Goal: Task Accomplishment & Management: Manage account settings

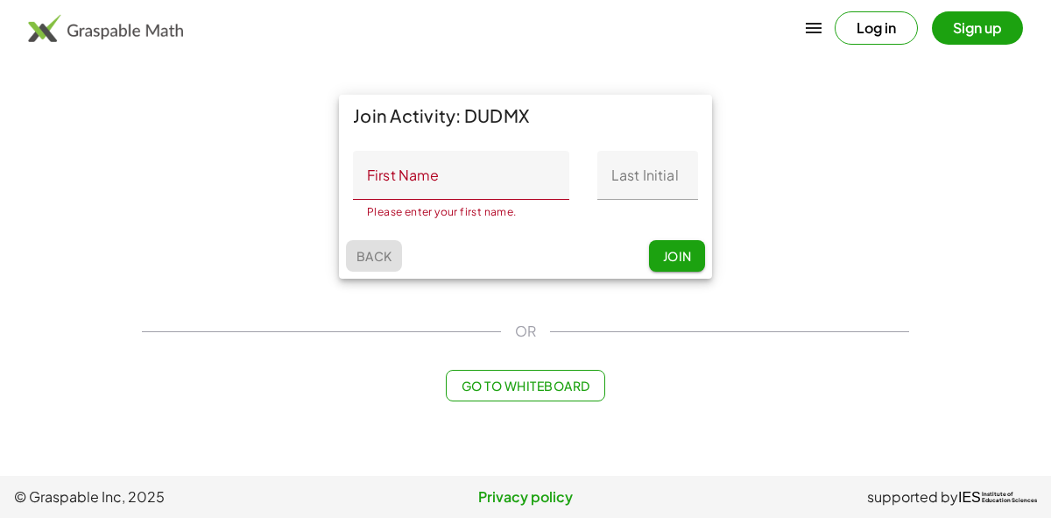
click at [380, 254] on span "Back" at bounding box center [374, 256] width 36 height 16
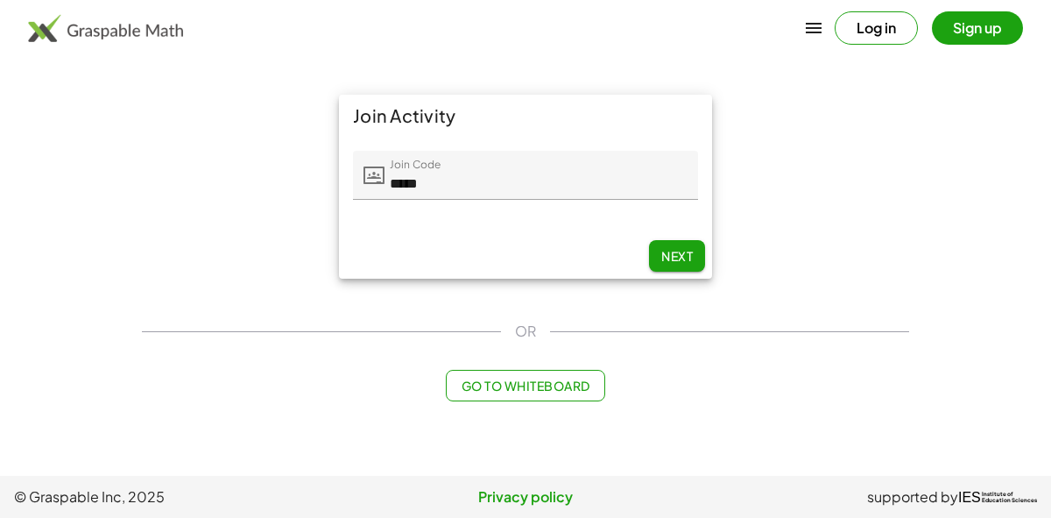
click at [173, 143] on div "Join Activity Join Code Join Code ***** 5 / 5 Next" at bounding box center [525, 186] width 788 height 205
click at [118, 17] on img at bounding box center [105, 28] width 155 height 28
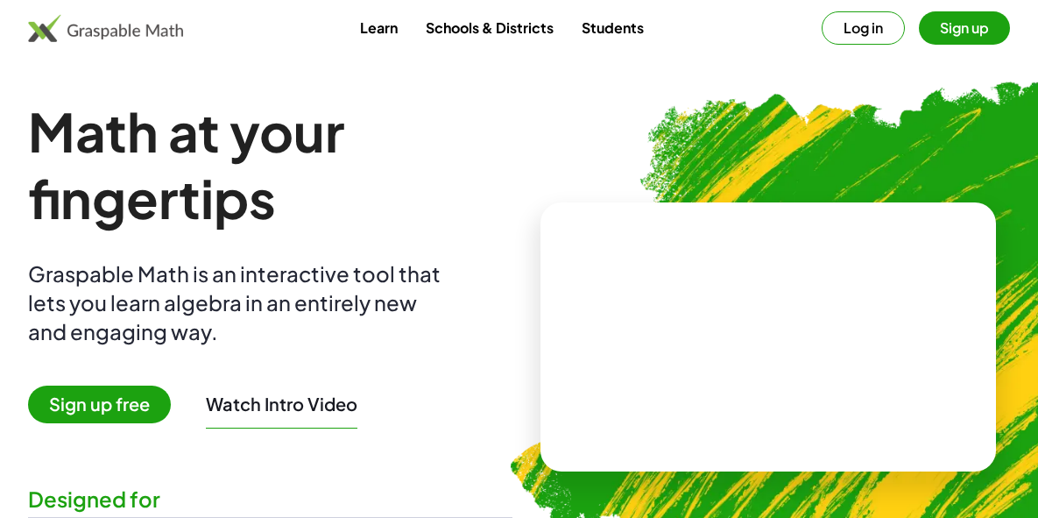
click at [854, 29] on button "Log in" at bounding box center [863, 27] width 83 height 33
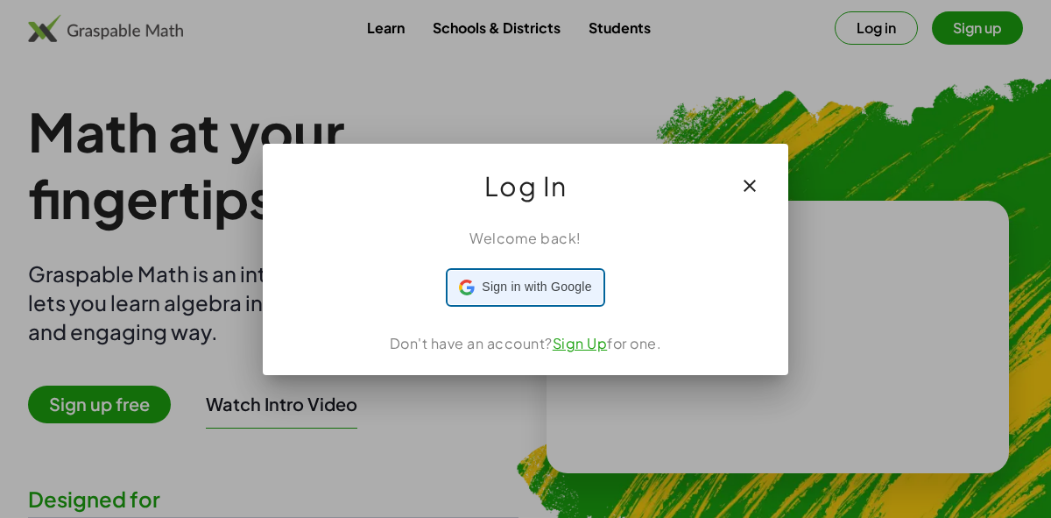
click at [501, 287] on span "Sign in with Google" at bounding box center [536, 287] width 109 height 18
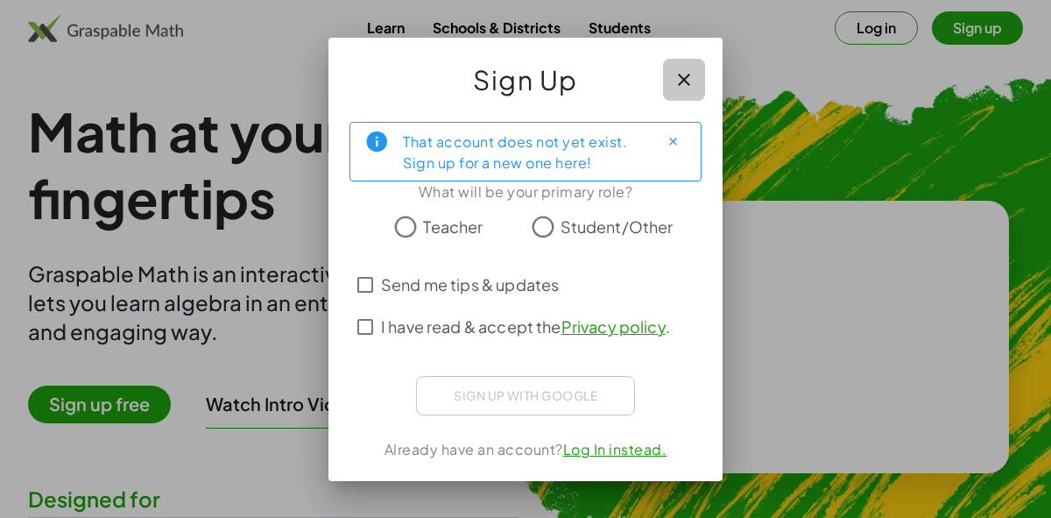
click at [684, 81] on icon "button" at bounding box center [684, 79] width 21 height 21
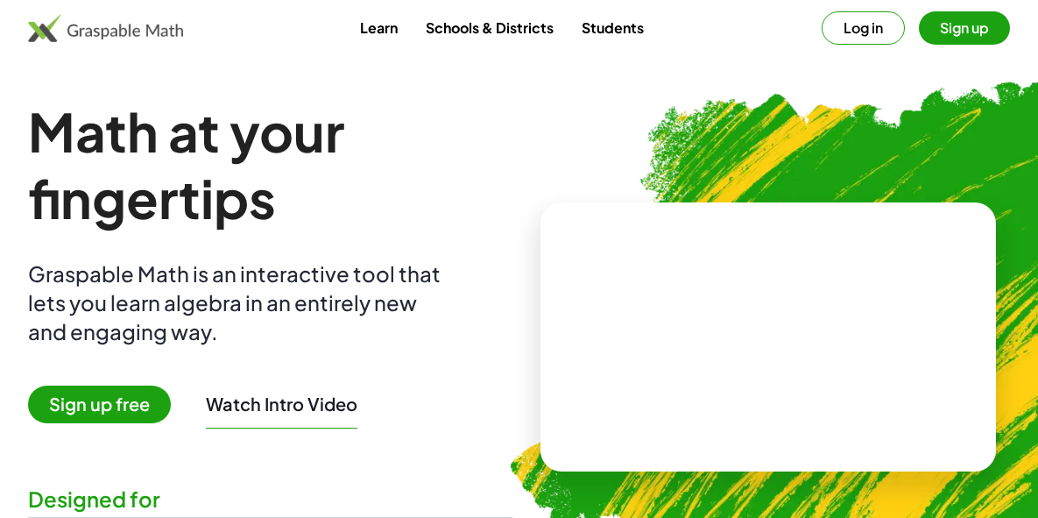
click at [866, 23] on button "Log in" at bounding box center [863, 27] width 83 height 33
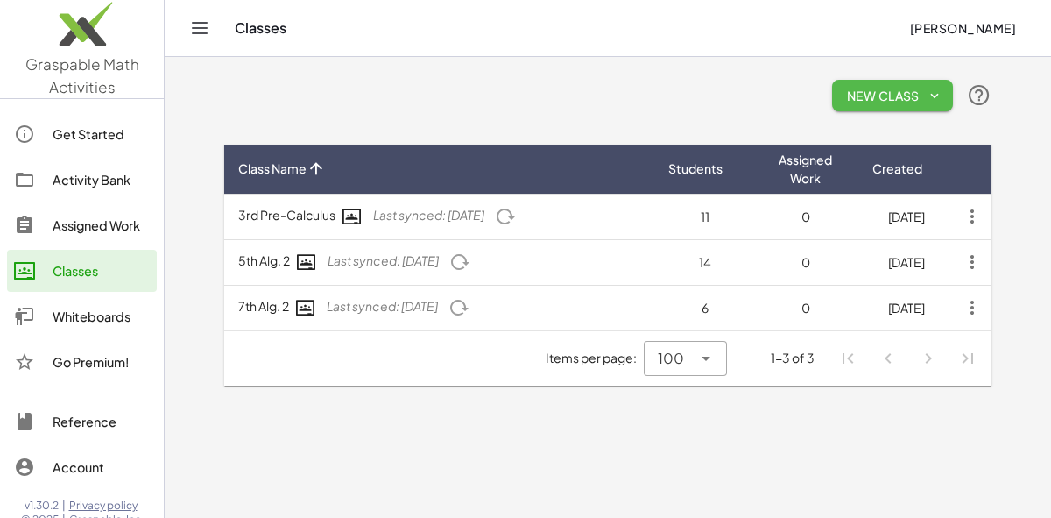
click at [887, 93] on span "New Class" at bounding box center [892, 96] width 93 height 16
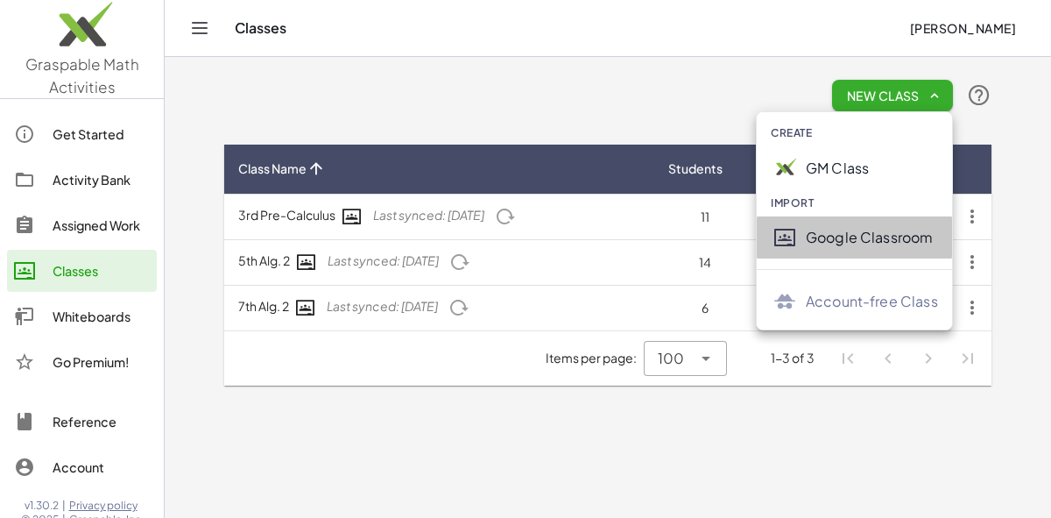
click at [828, 237] on div "Google Classroom" at bounding box center [872, 237] width 132 height 21
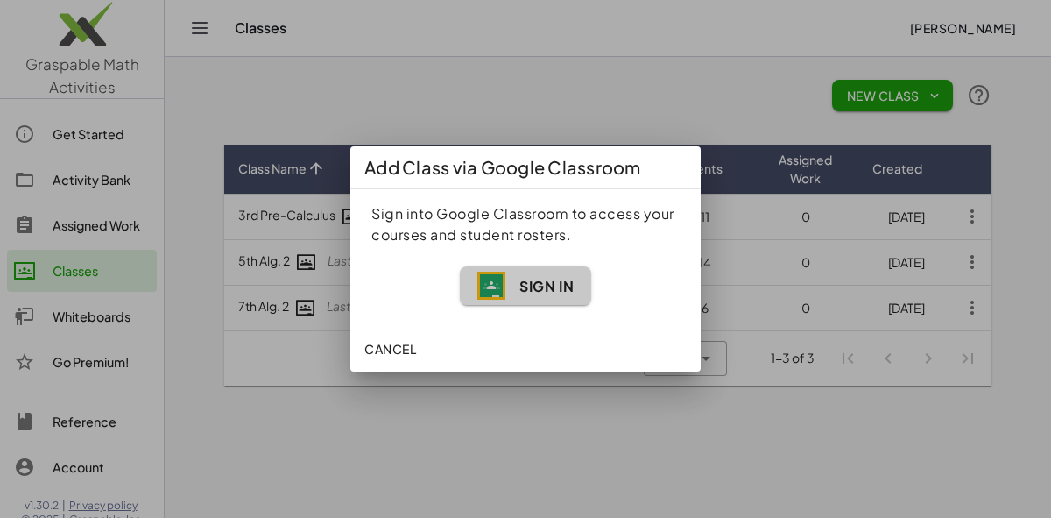
click at [523, 297] on span "Sign In" at bounding box center [525, 286] width 96 height 28
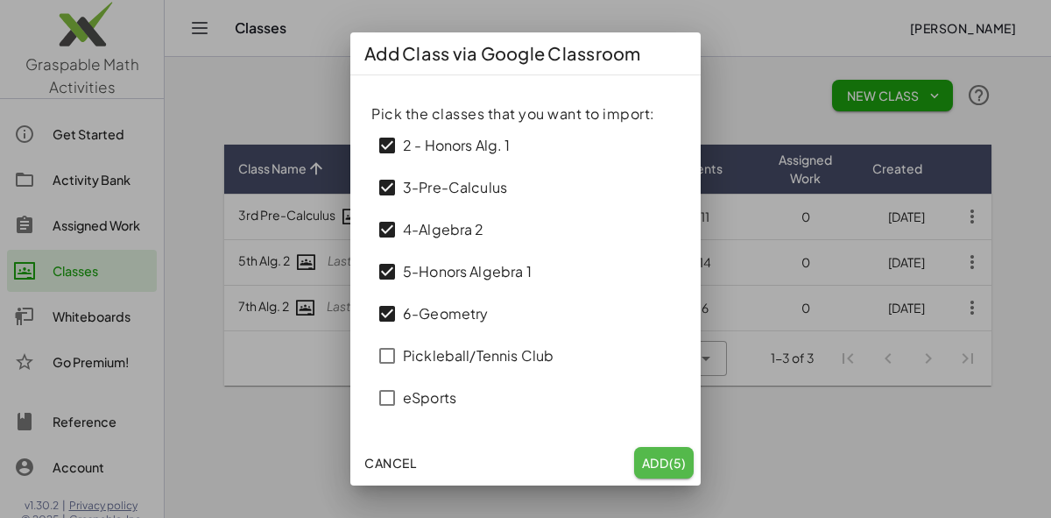
click at [658, 457] on span "Add (5)" at bounding box center [664, 463] width 46 height 16
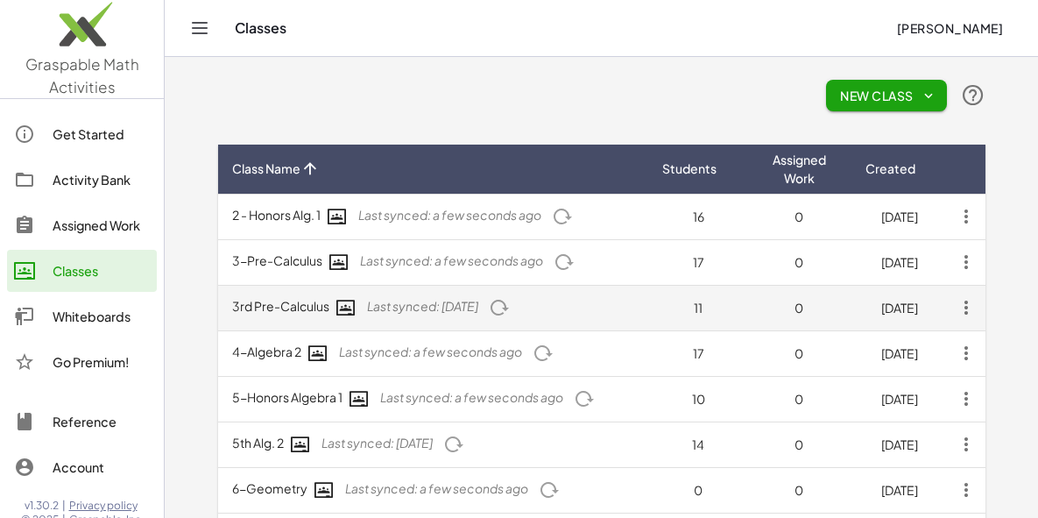
click at [966, 310] on icon "button" at bounding box center [966, 308] width 32 height 32
click at [653, 319] on td "11" at bounding box center [698, 308] width 101 height 46
click at [959, 308] on icon "button" at bounding box center [966, 308] width 32 height 32
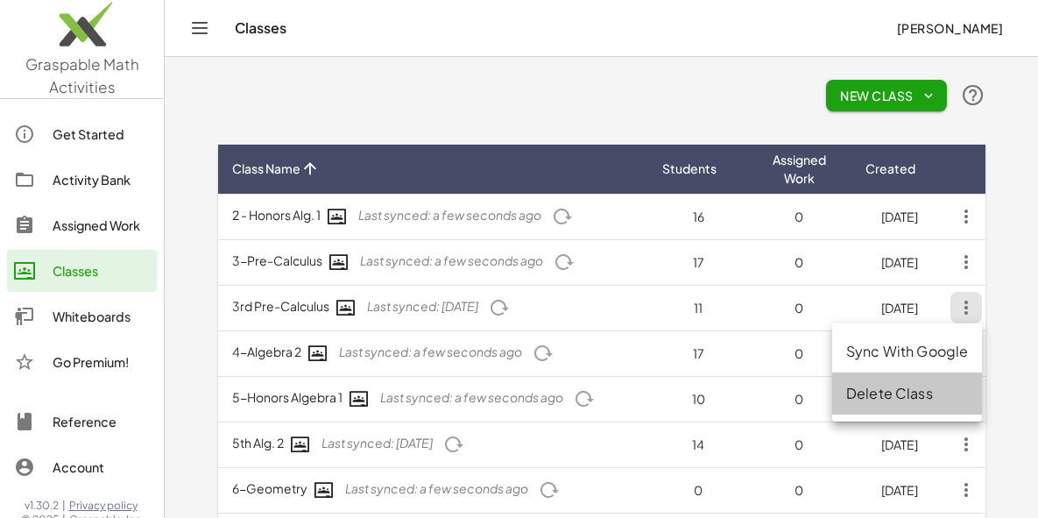
click at [892, 391] on div "Delete Class" at bounding box center [907, 393] width 122 height 21
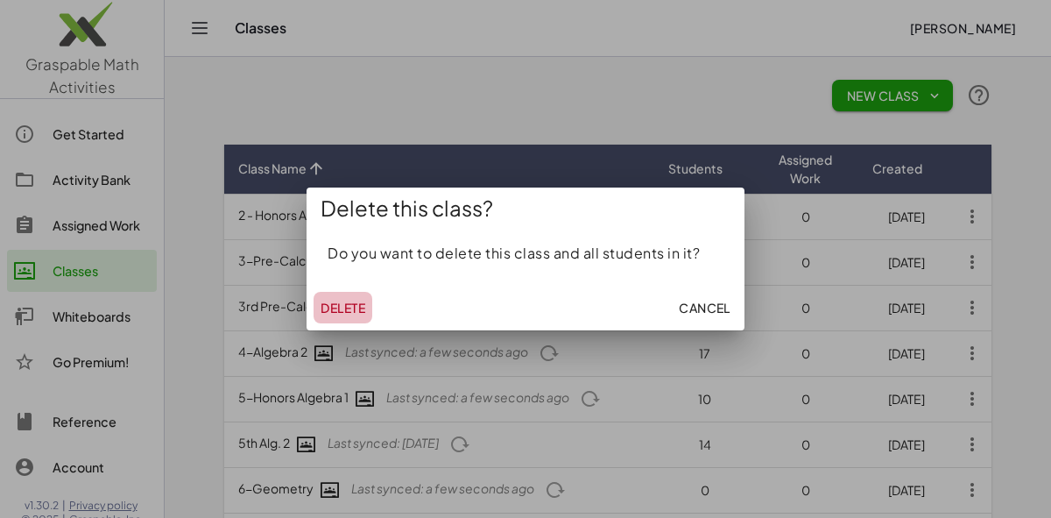
click at [347, 303] on span "Delete" at bounding box center [343, 308] width 45 height 16
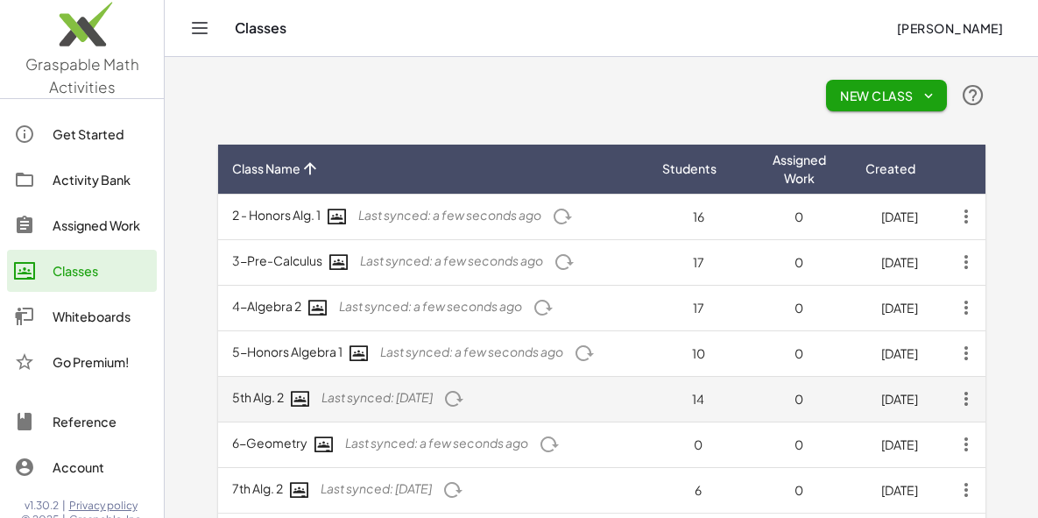
click at [963, 401] on icon "button" at bounding box center [966, 399] width 32 height 32
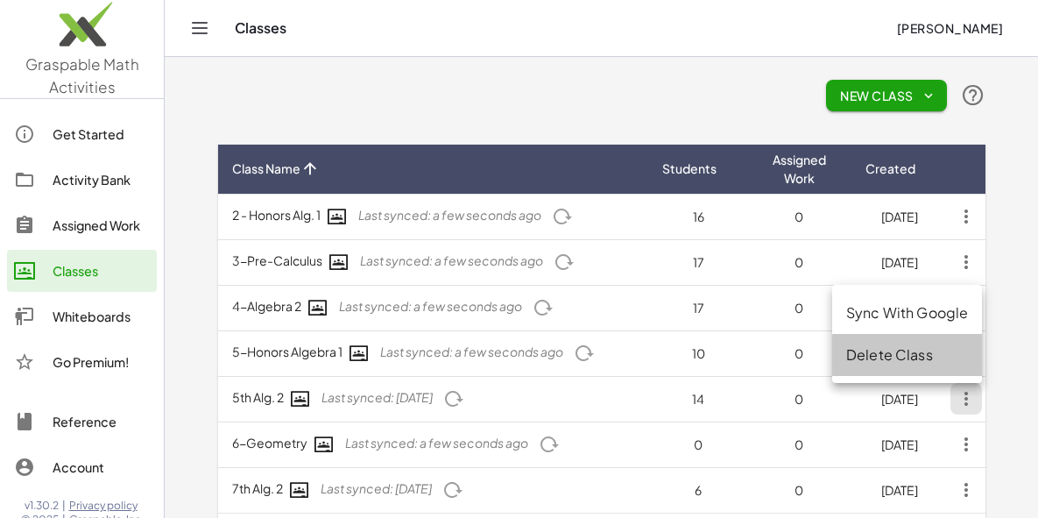
click at [896, 354] on div "Delete Class" at bounding box center [907, 354] width 122 height 21
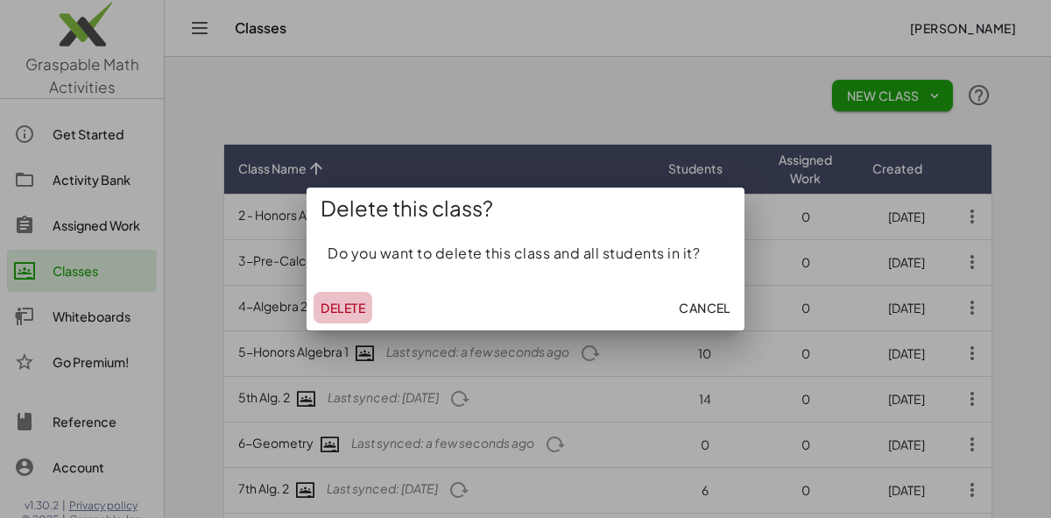
click at [344, 308] on span "Delete" at bounding box center [343, 308] width 45 height 16
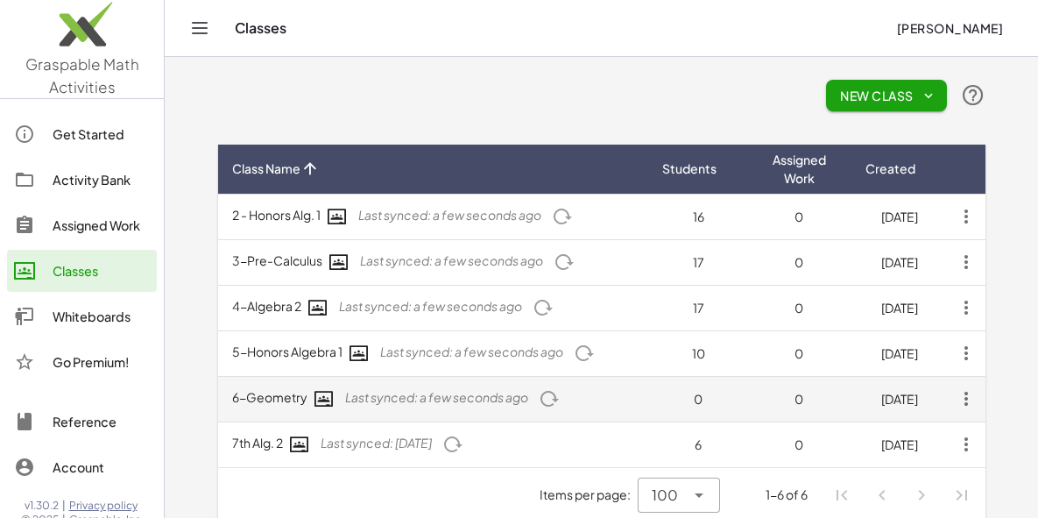
scroll to position [29, 0]
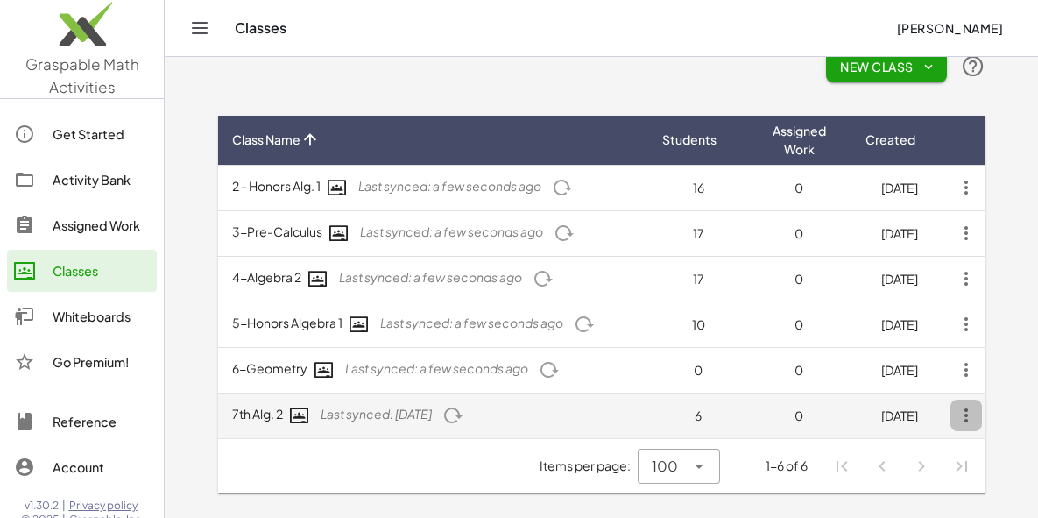
click at [963, 422] on icon "button" at bounding box center [966, 415] width 32 height 32
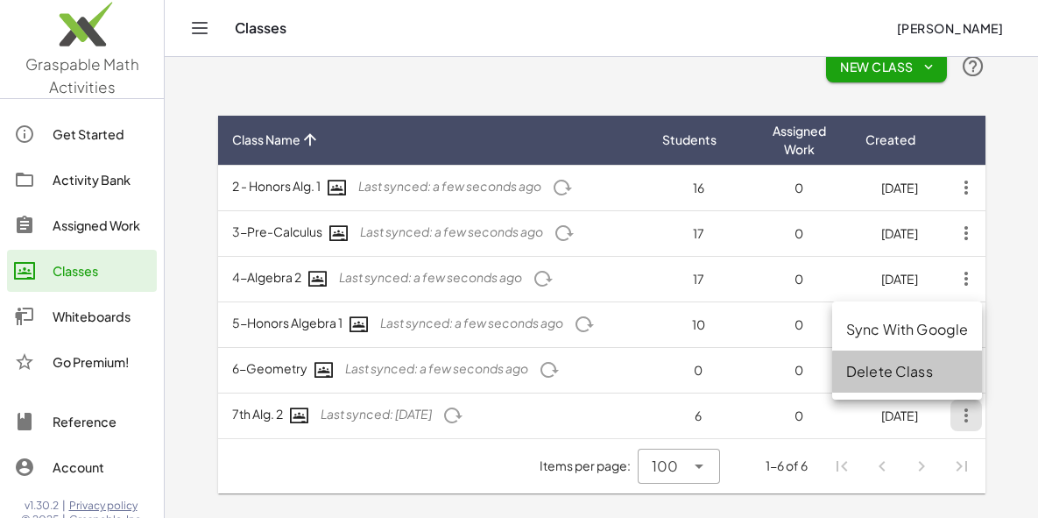
click at [862, 363] on div "Delete Class" at bounding box center [907, 371] width 122 height 21
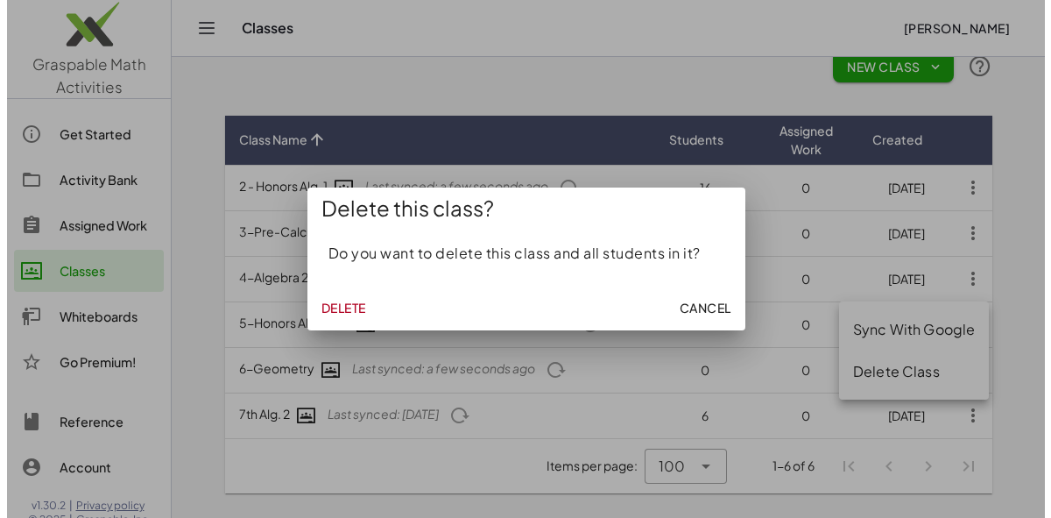
scroll to position [0, 0]
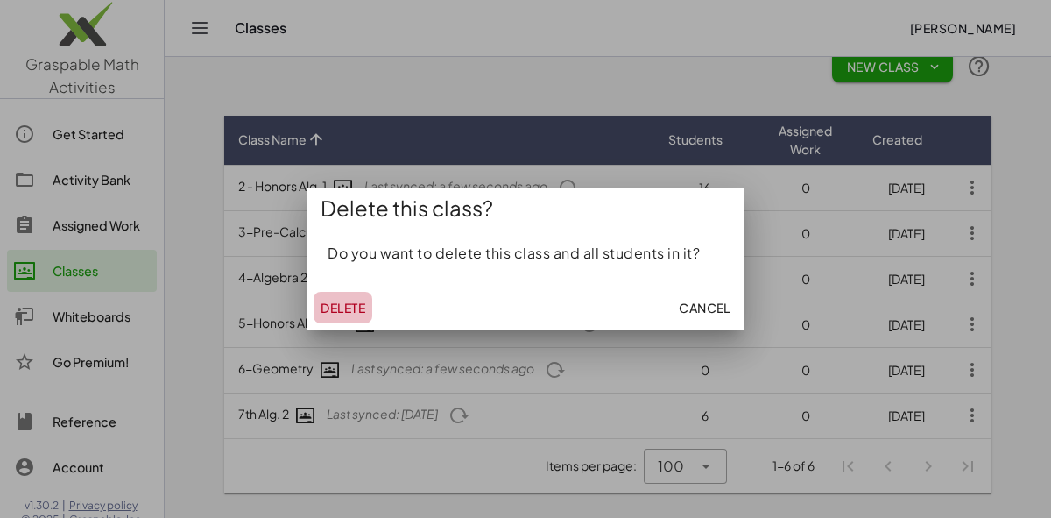
click at [344, 302] on span "Delete" at bounding box center [343, 308] width 45 height 16
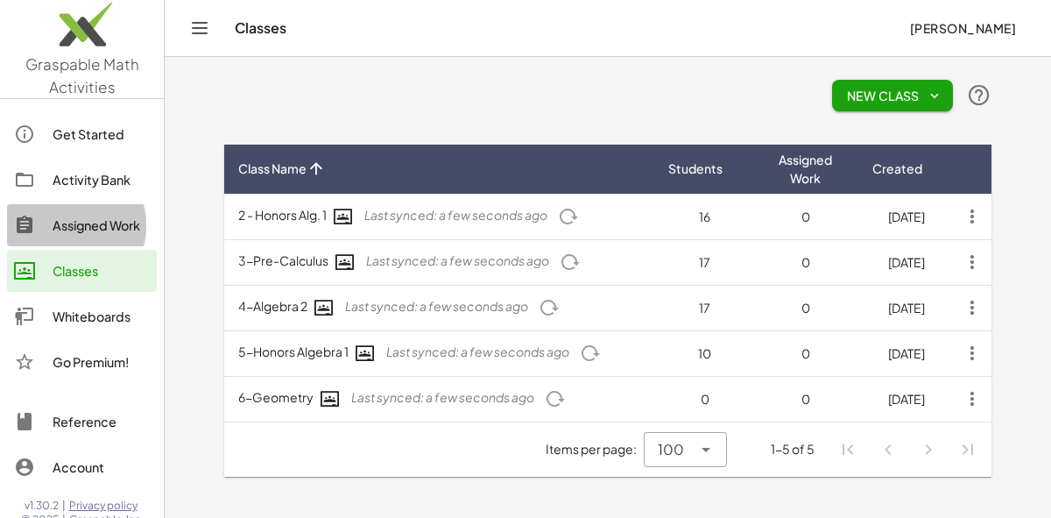
click at [79, 223] on div "Assigned Work" at bounding box center [101, 225] width 97 height 21
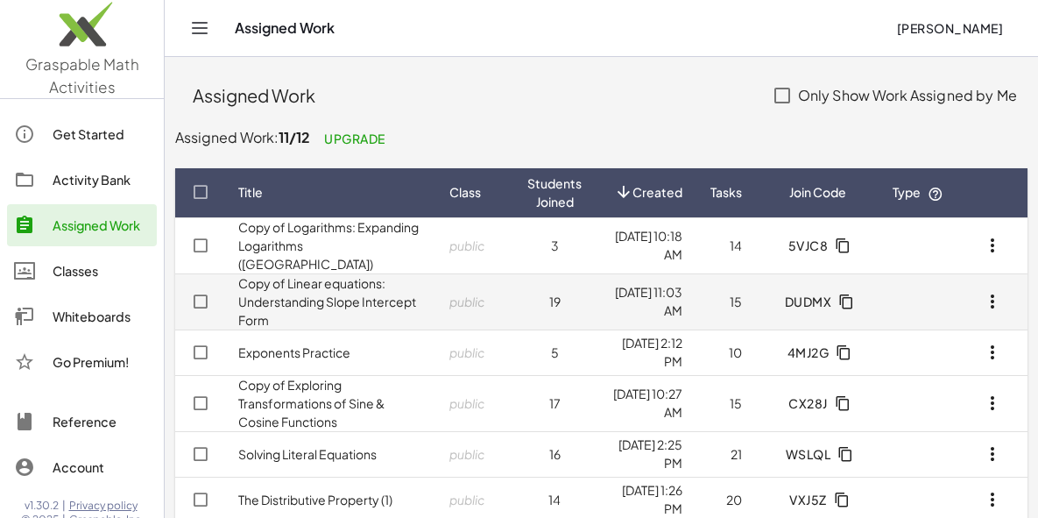
click at [282, 291] on link "Copy of Linear equations: Understanding Slope Intercept Form" at bounding box center [327, 301] width 178 height 53
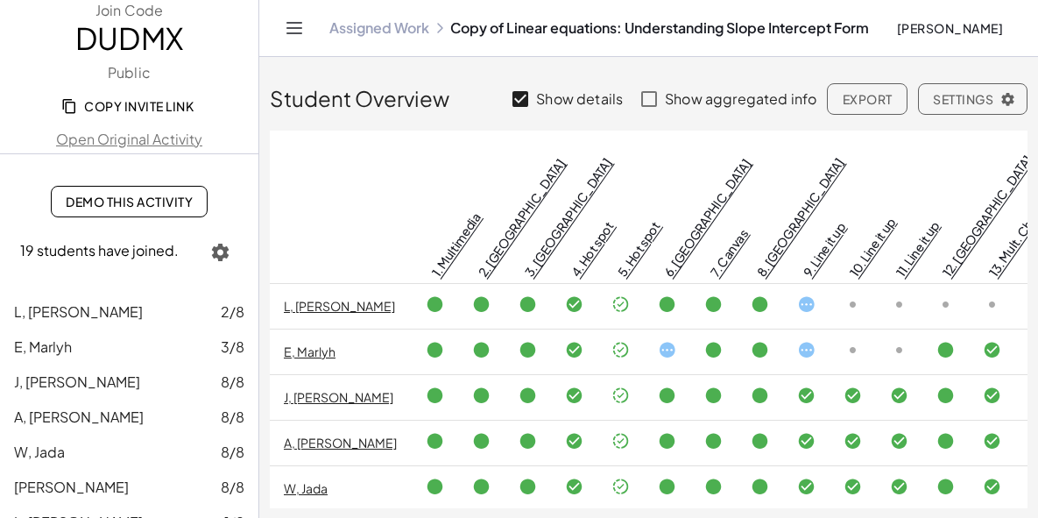
click at [137, 137] on link "Open Original Activity" at bounding box center [129, 139] width 258 height 21
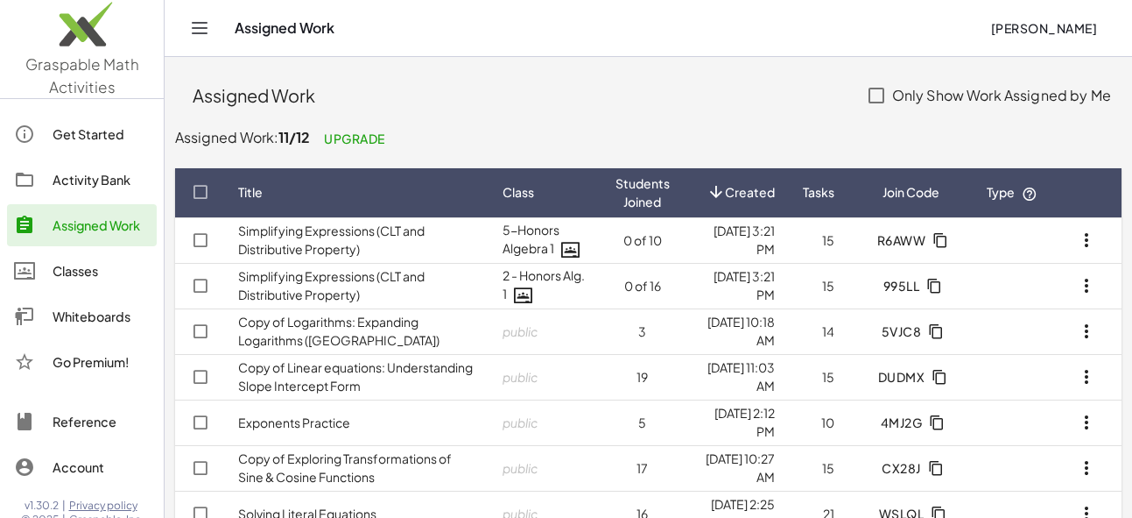
click at [80, 267] on div "Classes" at bounding box center [101, 270] width 97 height 21
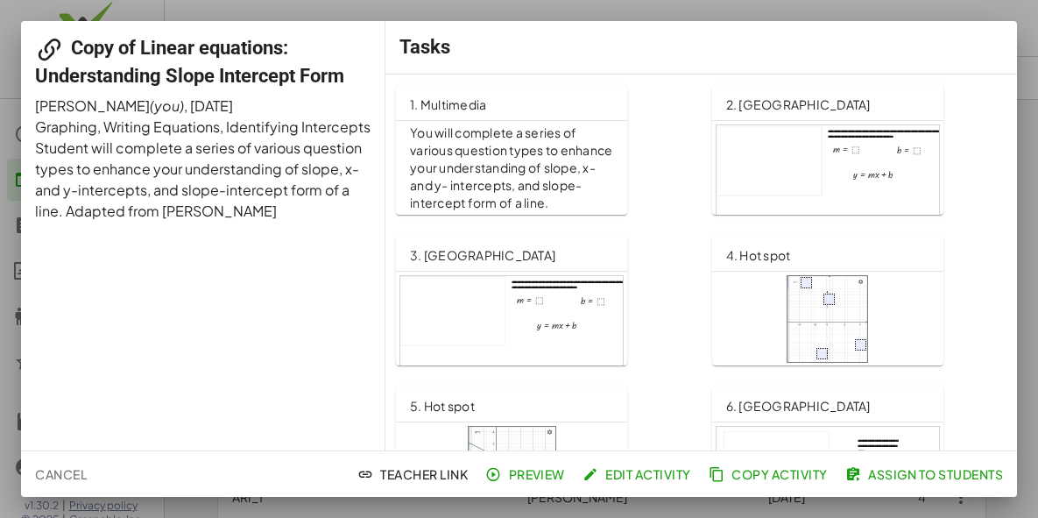
click at [777, 184] on div at bounding box center [827, 188] width 222 height 126
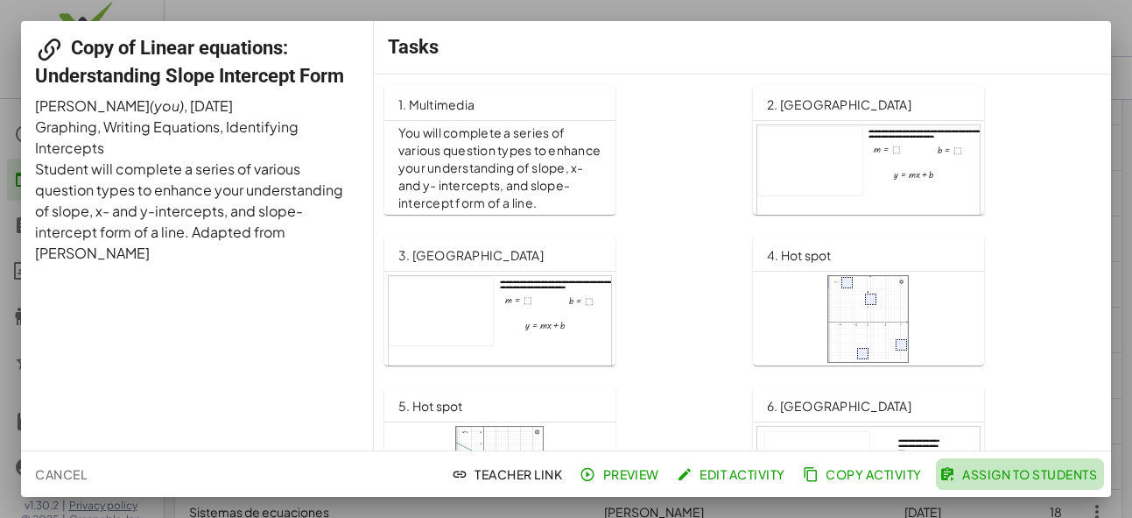
click at [1013, 474] on span "Assign to Students" at bounding box center [1020, 474] width 154 height 16
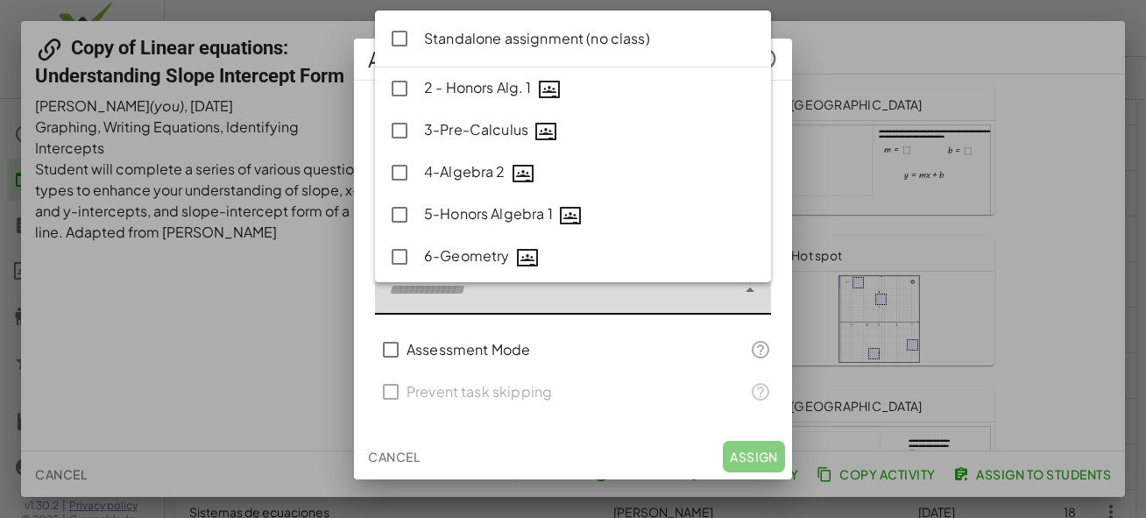
click at [469, 294] on div at bounding box center [555, 289] width 361 height 49
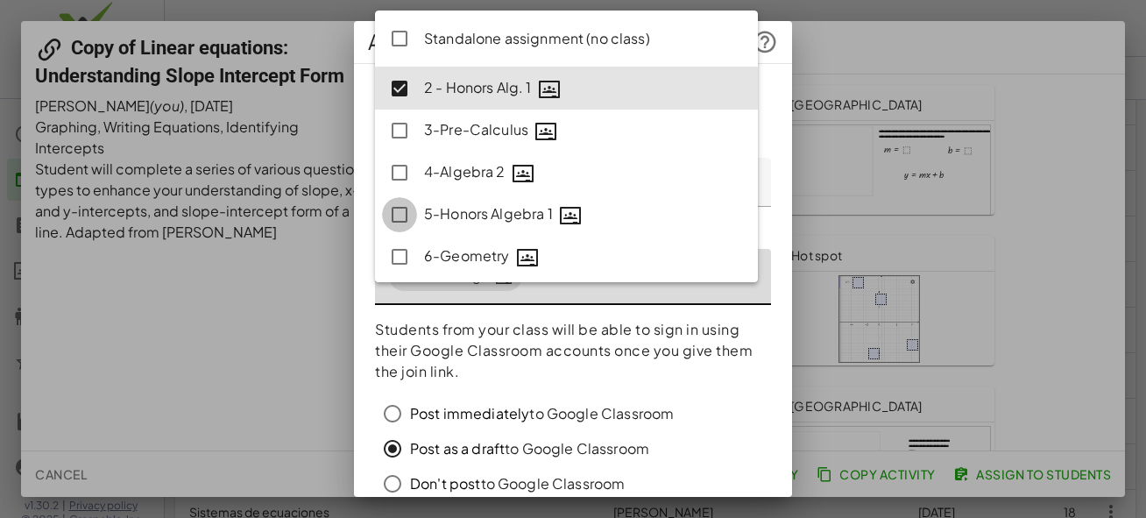
type input "**********"
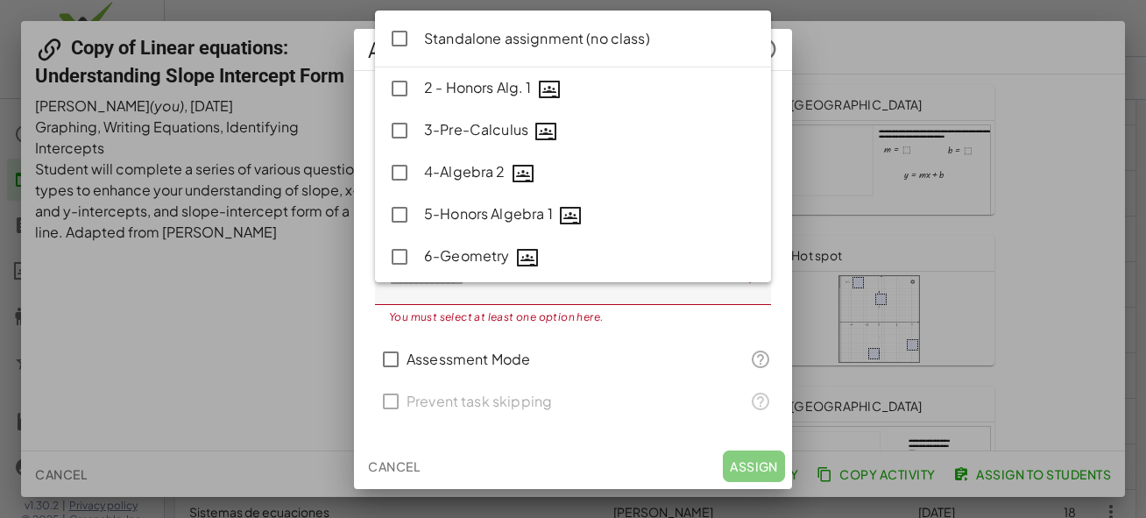
click at [317, 311] on div at bounding box center [573, 259] width 1146 height 518
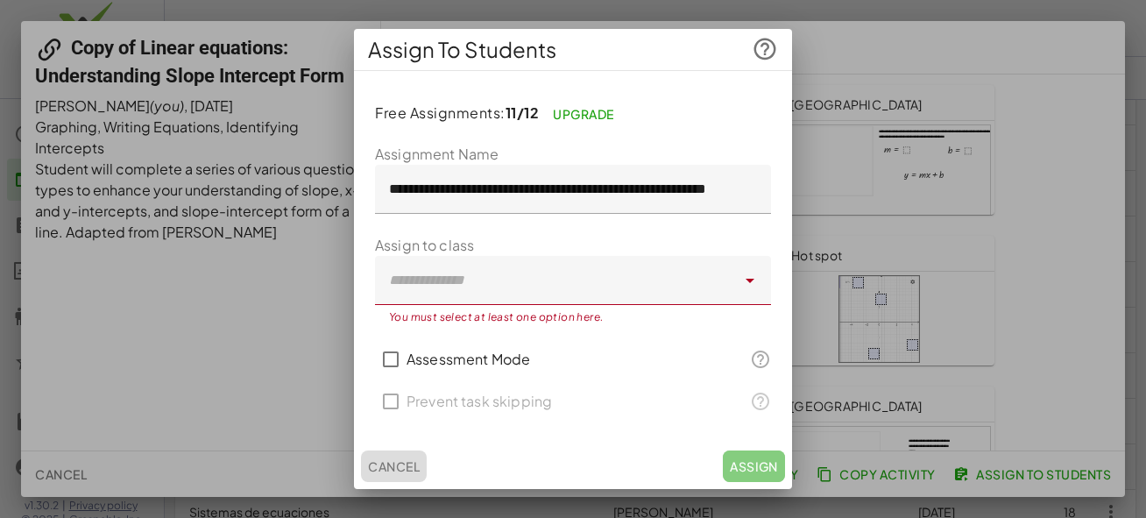
click at [385, 465] on span "Cancel" at bounding box center [394, 466] width 52 height 16
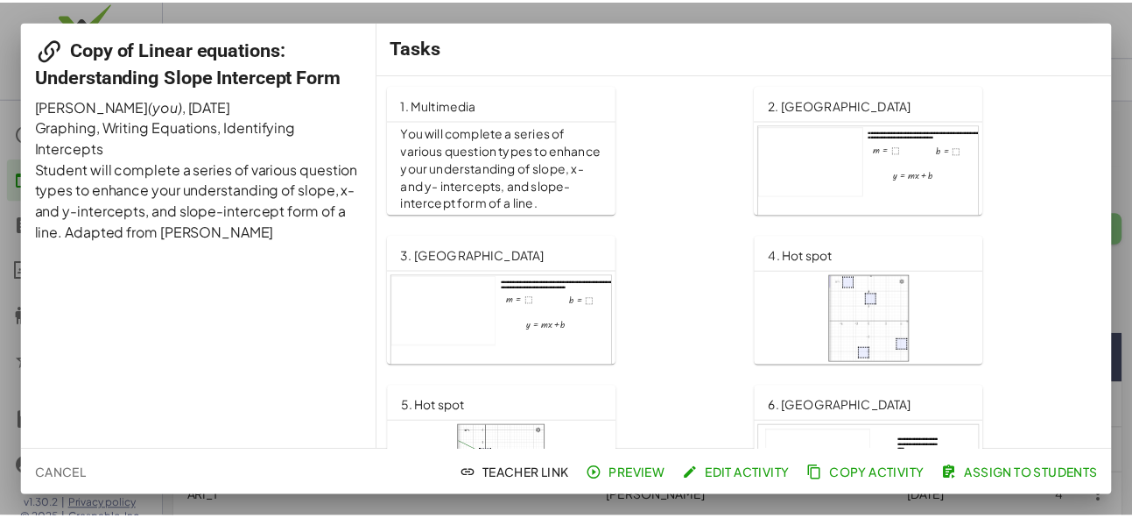
scroll to position [304, 0]
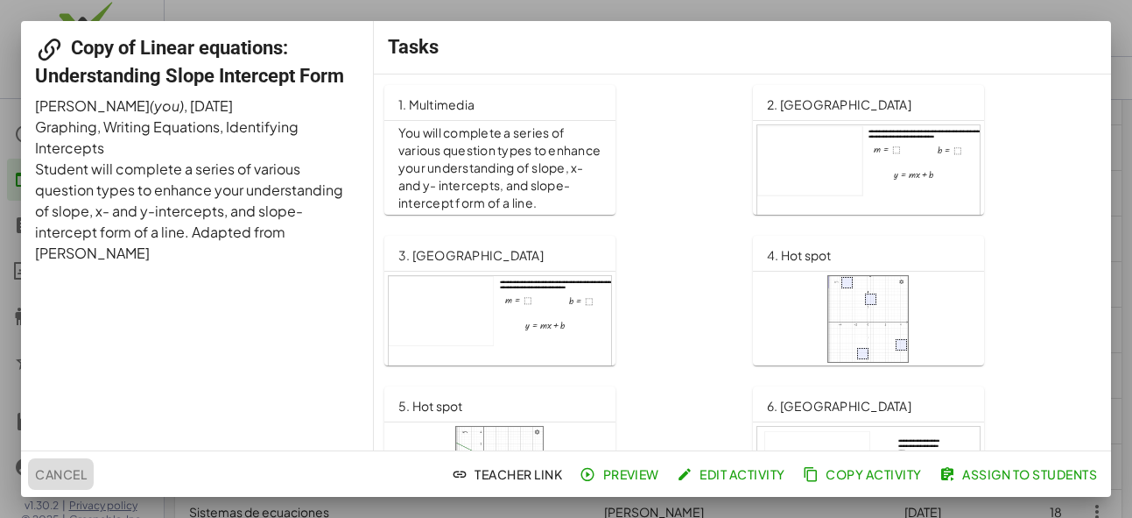
click at [63, 470] on span "Cancel" at bounding box center [61, 474] width 52 height 16
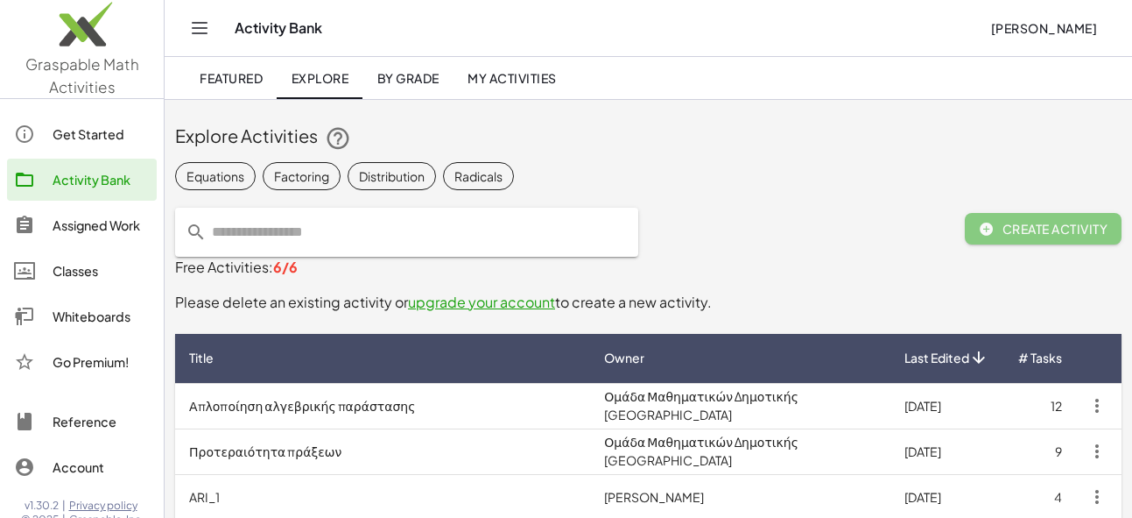
click at [279, 233] on input "text" at bounding box center [417, 232] width 421 height 49
type input "*"
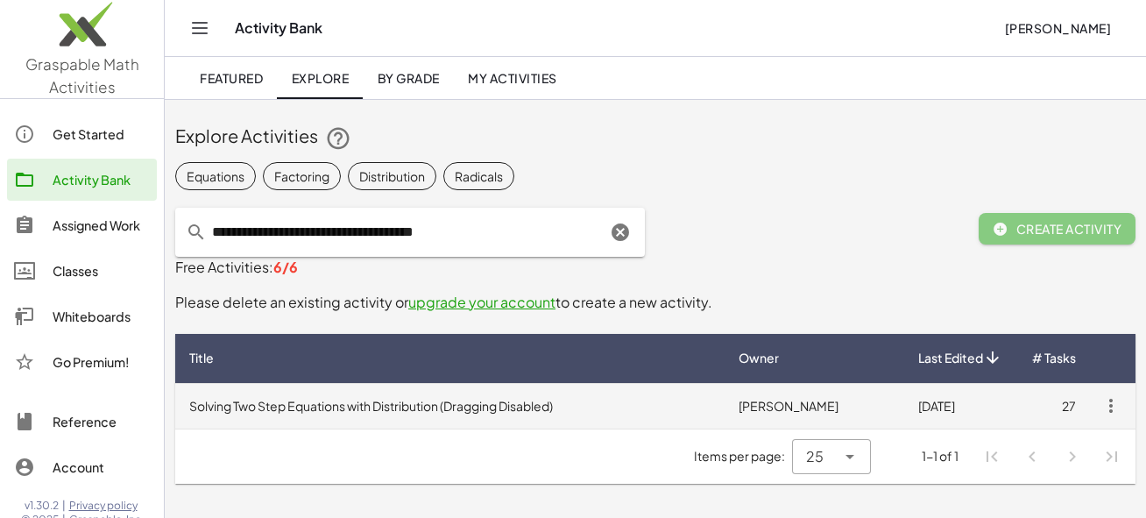
click at [402, 411] on td "Solving Two Step Equations with Distribution (Dragging Disabled)" at bounding box center [449, 406] width 549 height 46
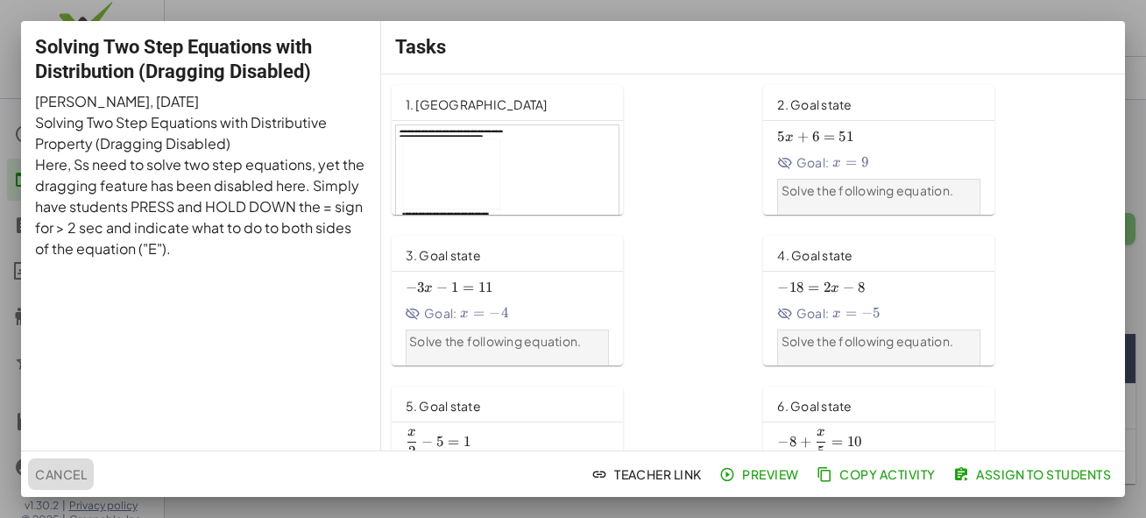
click at [64, 470] on span "Cancel" at bounding box center [61, 474] width 52 height 16
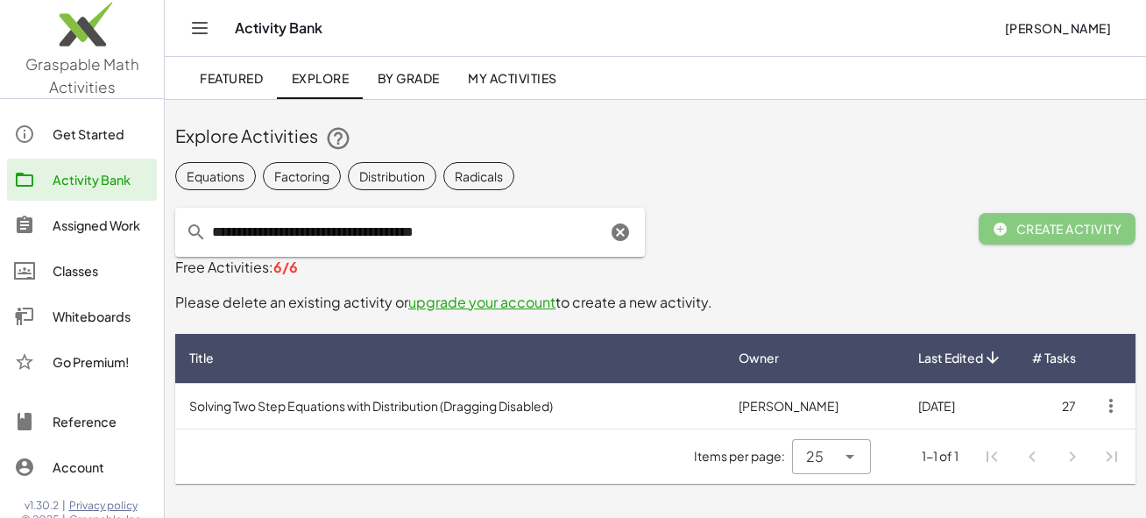
click at [318, 235] on input "**********" at bounding box center [406, 232] width 399 height 49
type input "**********"
click at [381, 176] on div "Distribution" at bounding box center [392, 176] width 66 height 18
drag, startPoint x: 462, startPoint y: 233, endPoint x: 192, endPoint y: 233, distance: 269.8
click at [192, 233] on div "**********" at bounding box center [409, 232] width 469 height 49
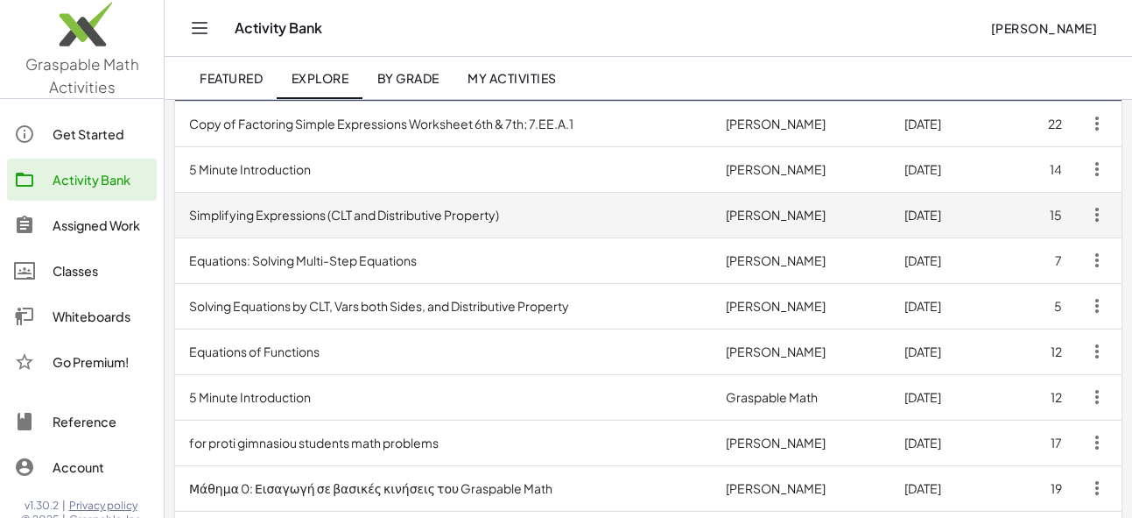
scroll to position [283, 0]
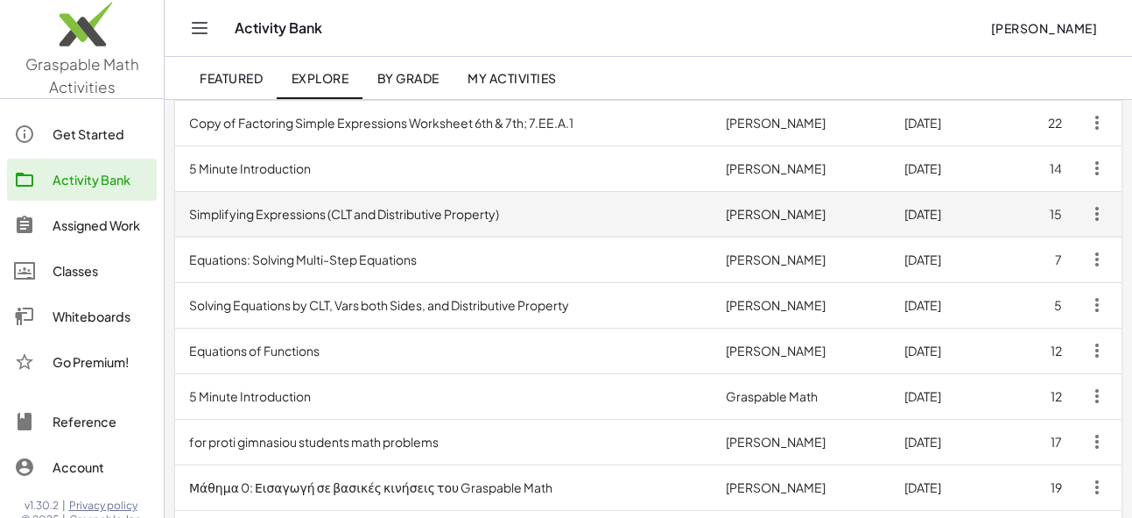
click at [274, 215] on td "Simplifying Expressions (CLT and Distributive Property)" at bounding box center [443, 214] width 537 height 46
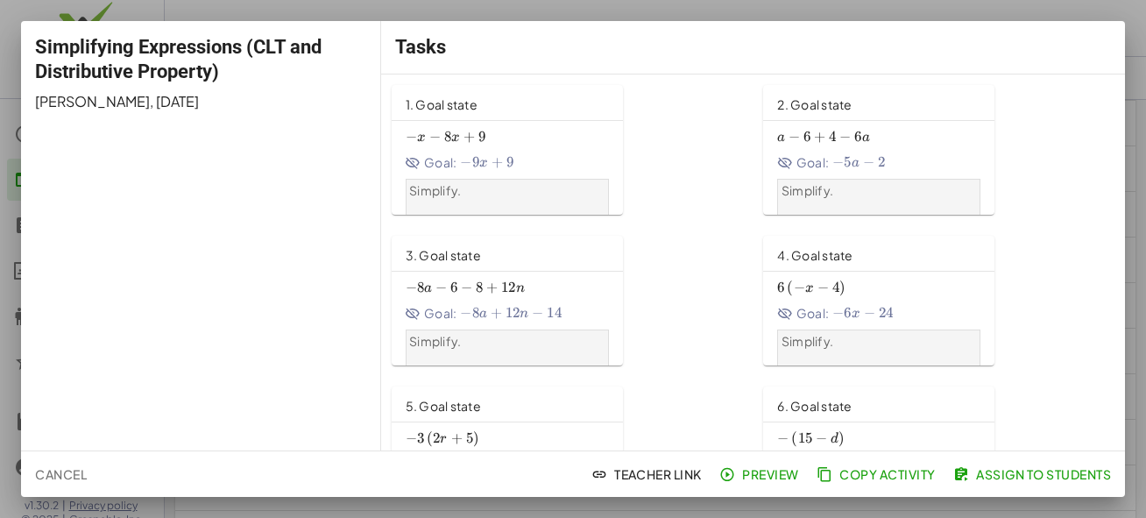
click at [506, 157] on span "9" at bounding box center [509, 162] width 7 height 18
click at [996, 476] on span "Assign to Students" at bounding box center [1033, 474] width 154 height 16
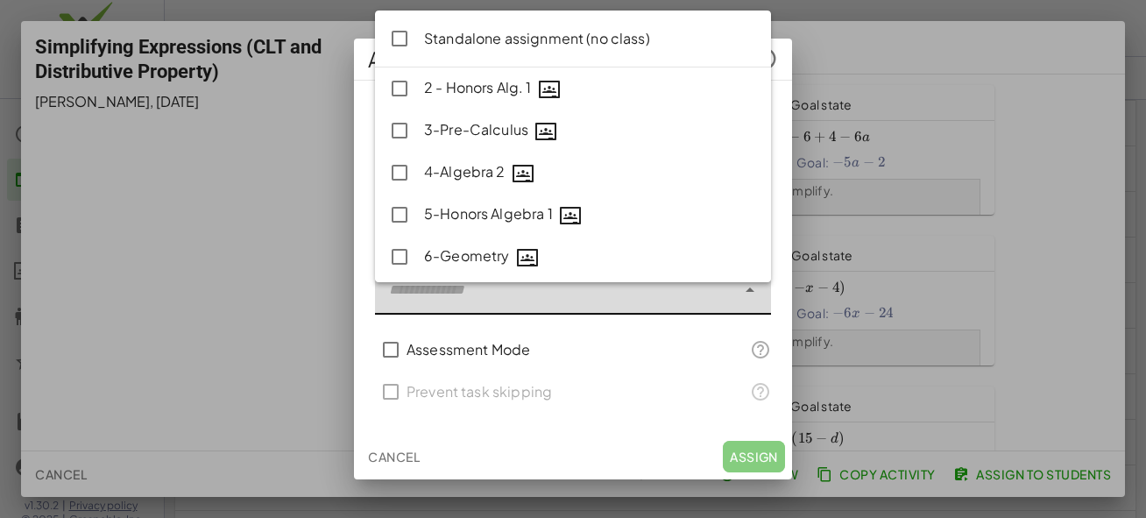
click at [582, 291] on div at bounding box center [555, 289] width 361 height 49
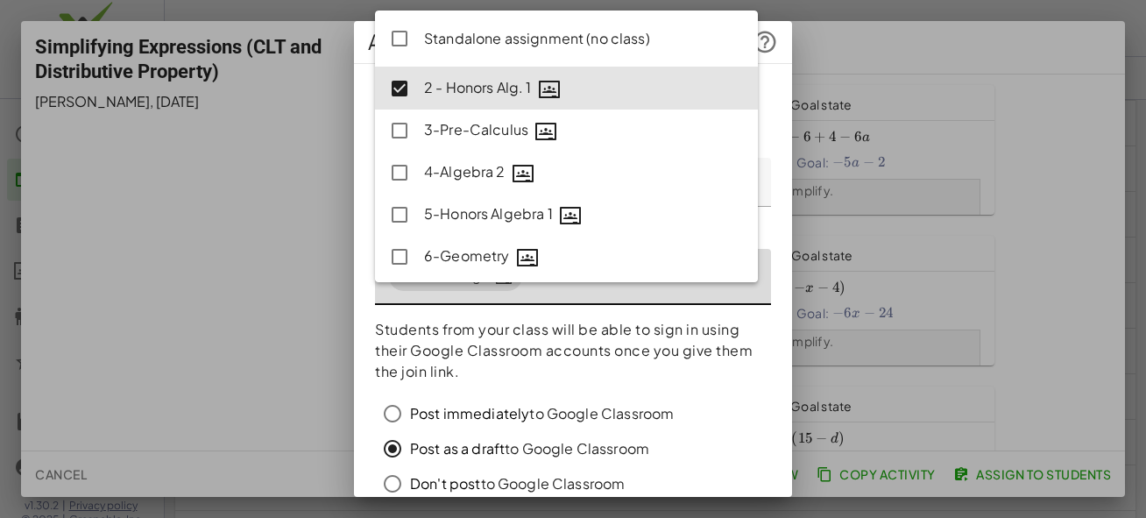
scroll to position [3, 0]
type input "**********"
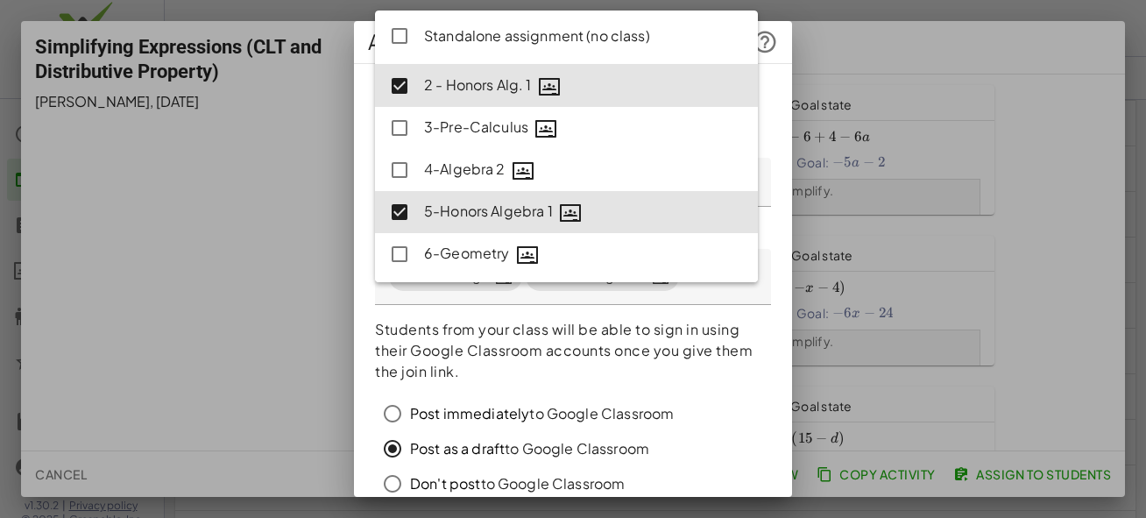
click at [659, 426] on label "Post immediately to Google Classroom" at bounding box center [542, 413] width 264 height 35
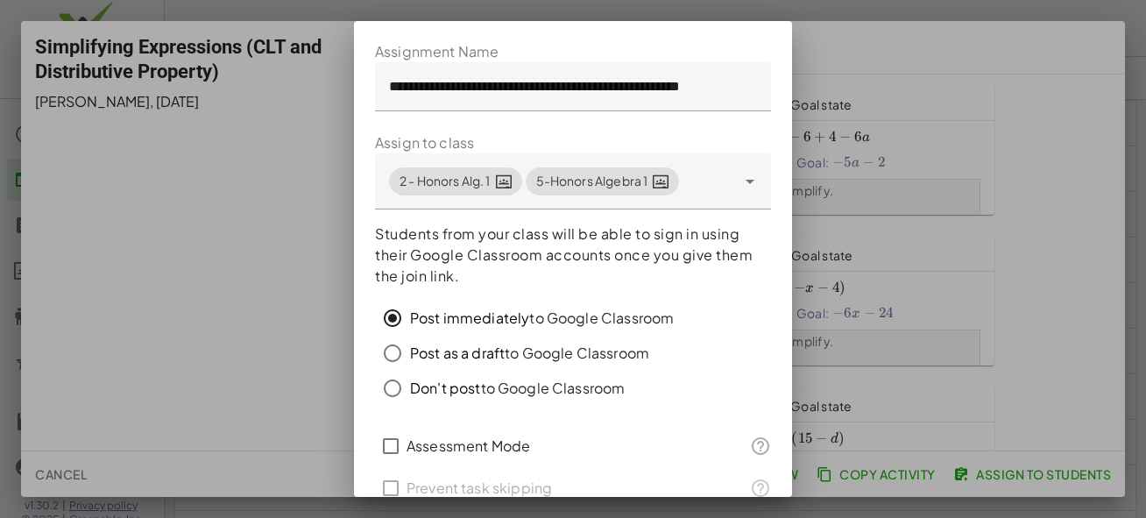
scroll to position [174, 0]
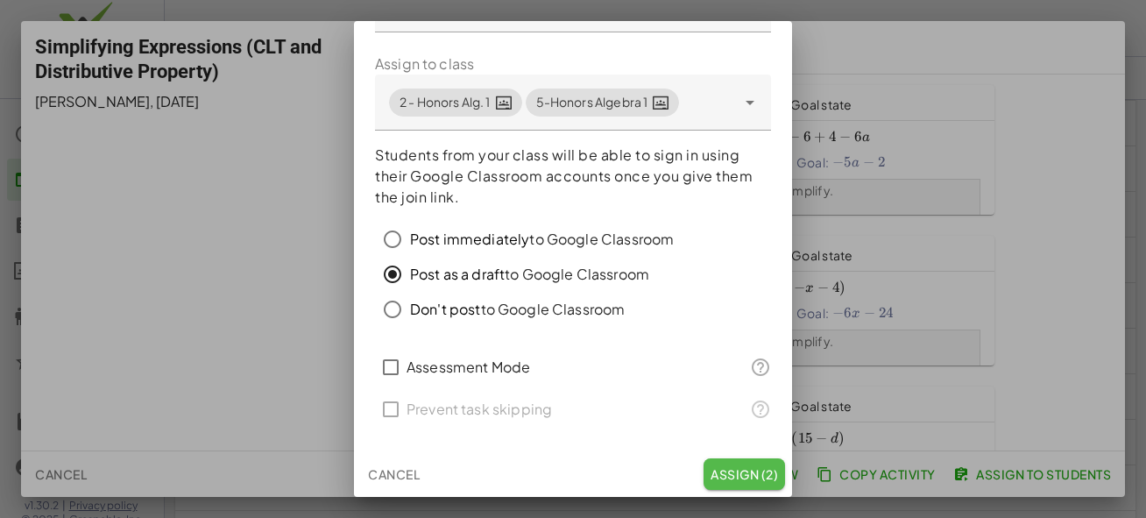
click at [730, 466] on span "Assign (2)" at bounding box center [743, 474] width 67 height 16
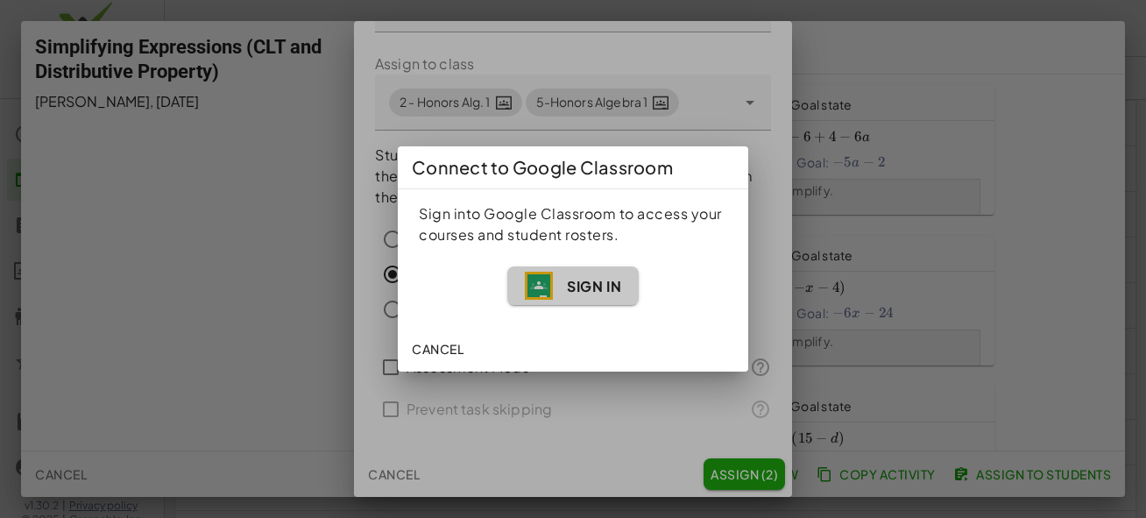
click at [580, 281] on span "Sign In" at bounding box center [594, 286] width 54 height 18
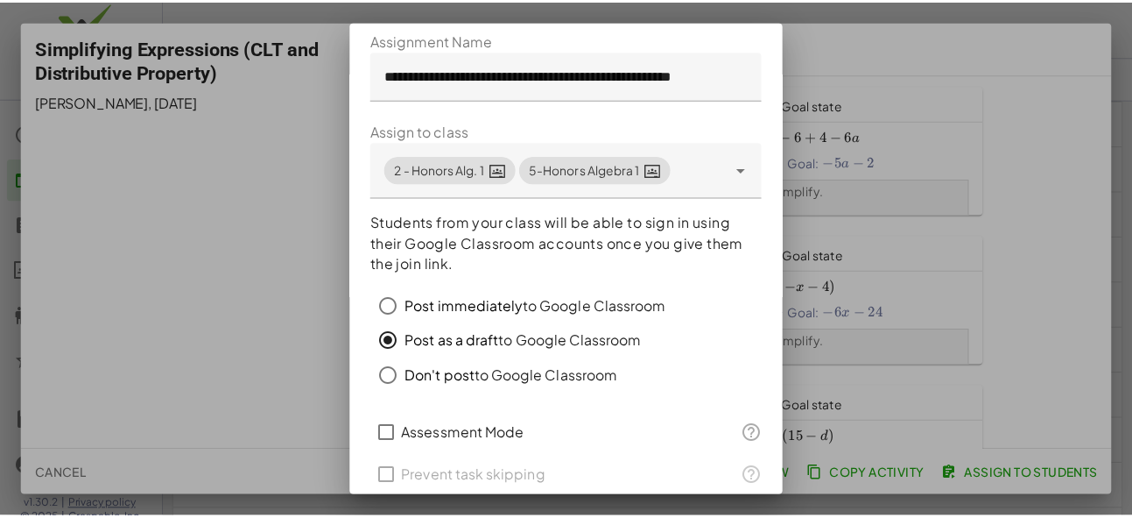
scroll to position [242, 0]
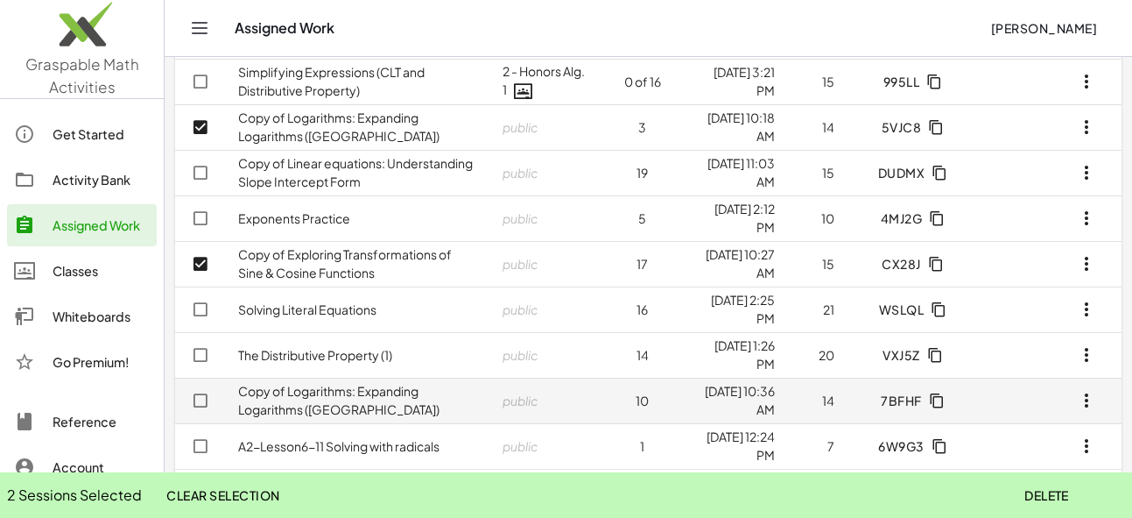
scroll to position [232, 0]
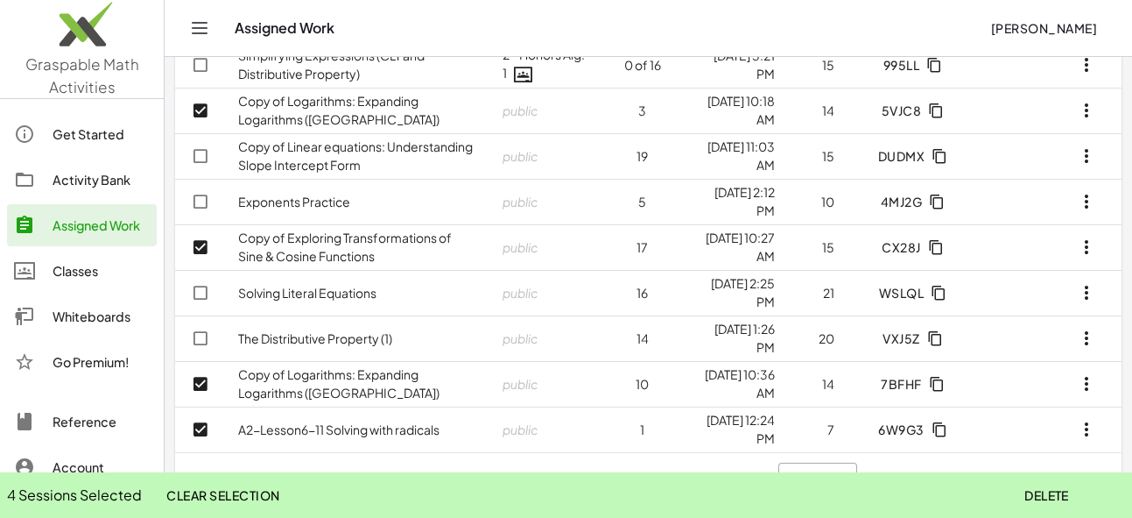
click at [1048, 490] on span "Delete" at bounding box center [1047, 495] width 45 height 16
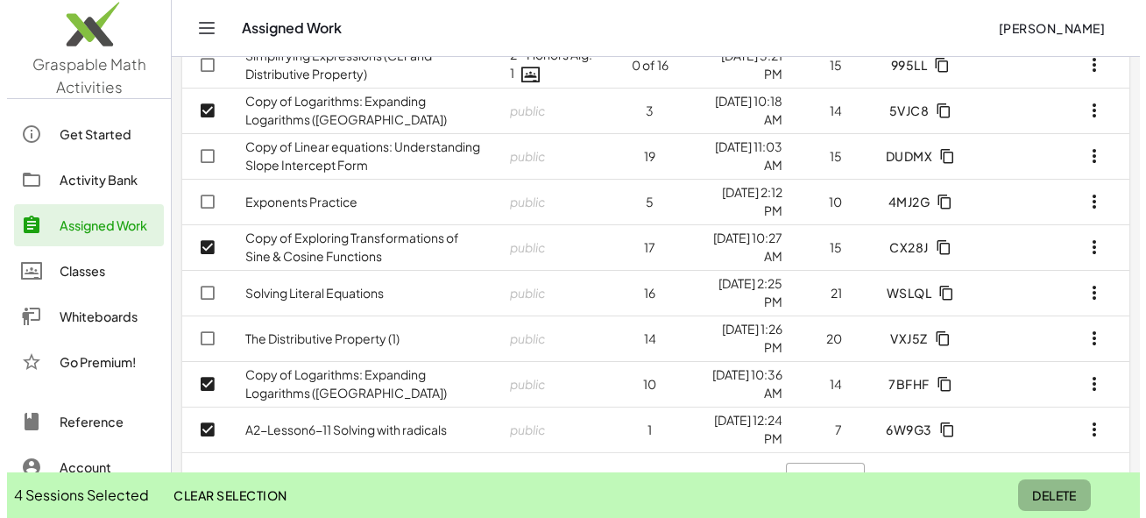
scroll to position [0, 0]
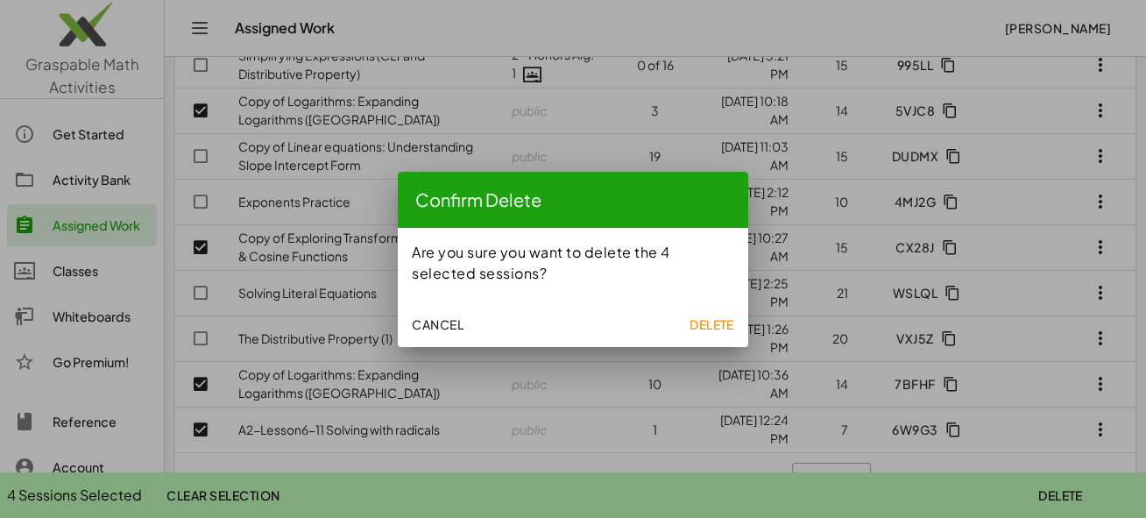
click at [714, 321] on span "Delete" at bounding box center [711, 324] width 45 height 16
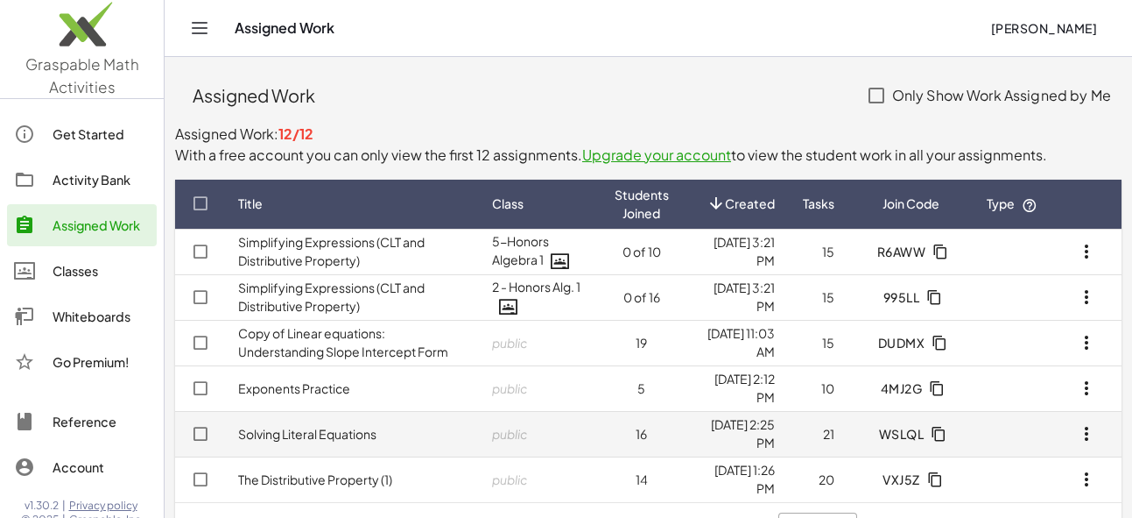
scroll to position [50, 0]
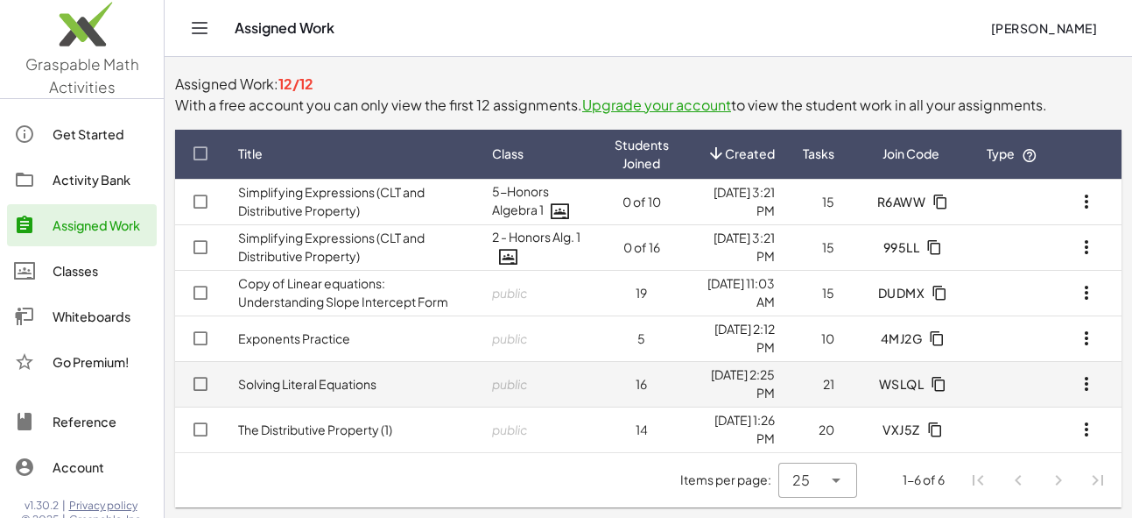
click at [539, 385] on td "public" at bounding box center [539, 384] width 122 height 46
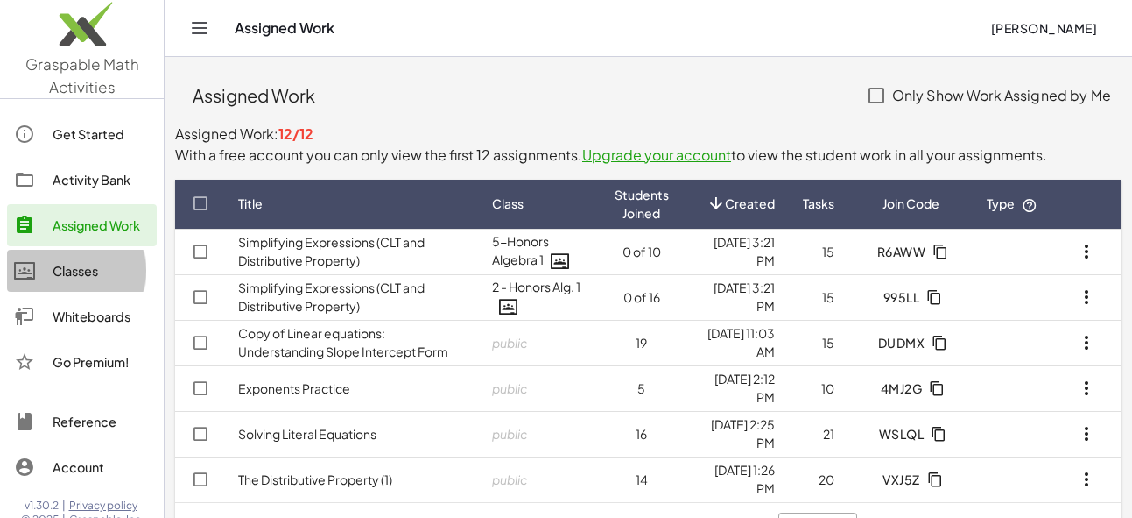
click at [78, 264] on div "Classes" at bounding box center [101, 270] width 97 height 21
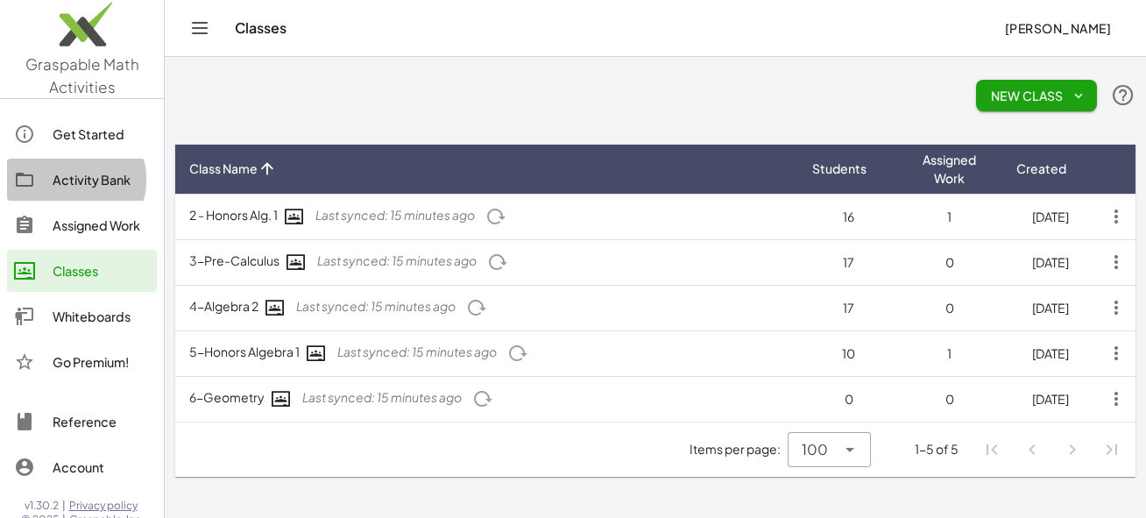
click at [75, 185] on div "Activity Bank" at bounding box center [101, 179] width 97 height 21
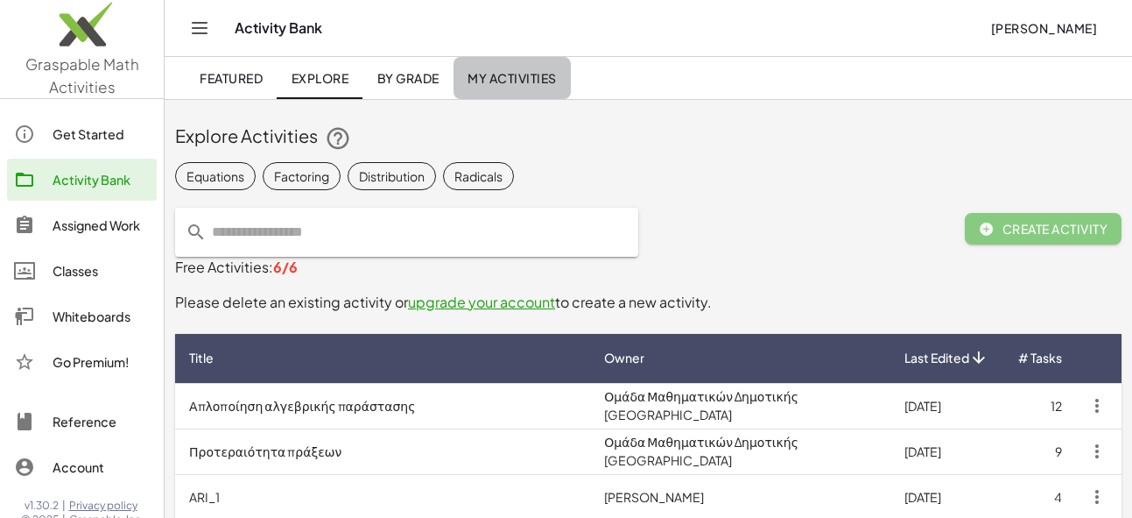
click at [508, 75] on span "My Activities" at bounding box center [512, 78] width 89 height 16
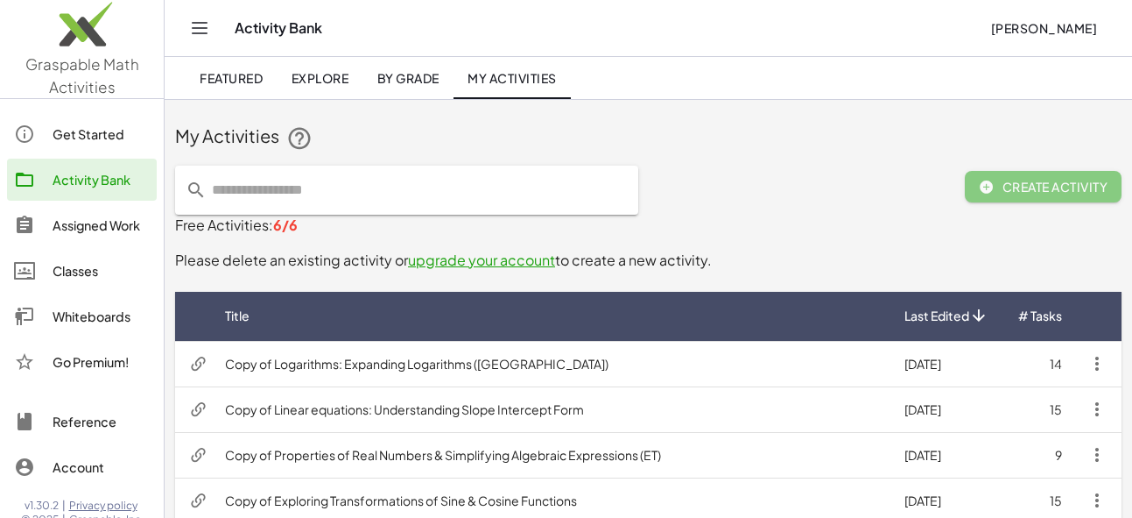
scroll to position [162, 0]
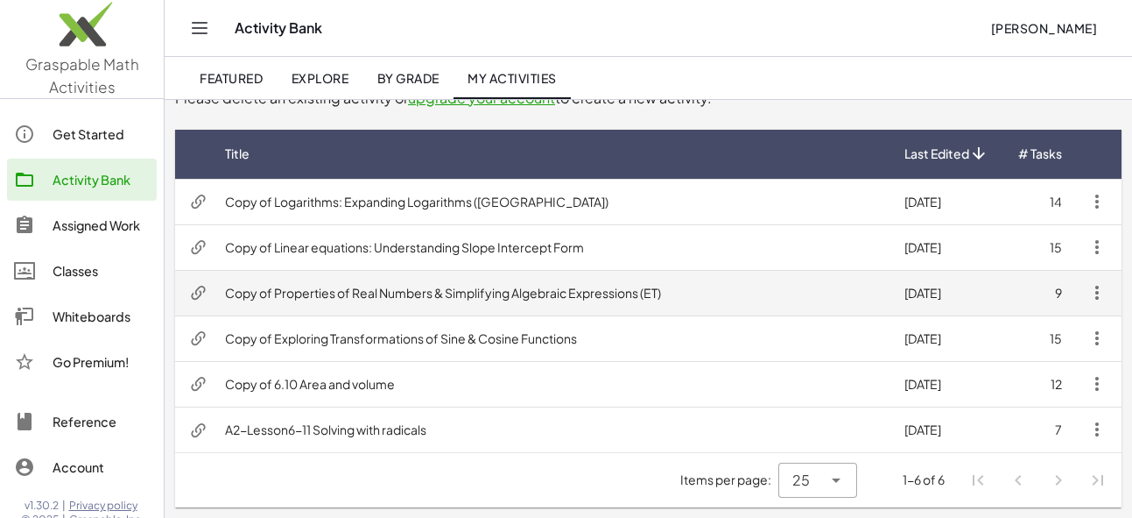
click at [535, 292] on td "Copy of Properties of Real Numbers & Simplifying Algebraic Expressions (ET)" at bounding box center [551, 293] width 680 height 46
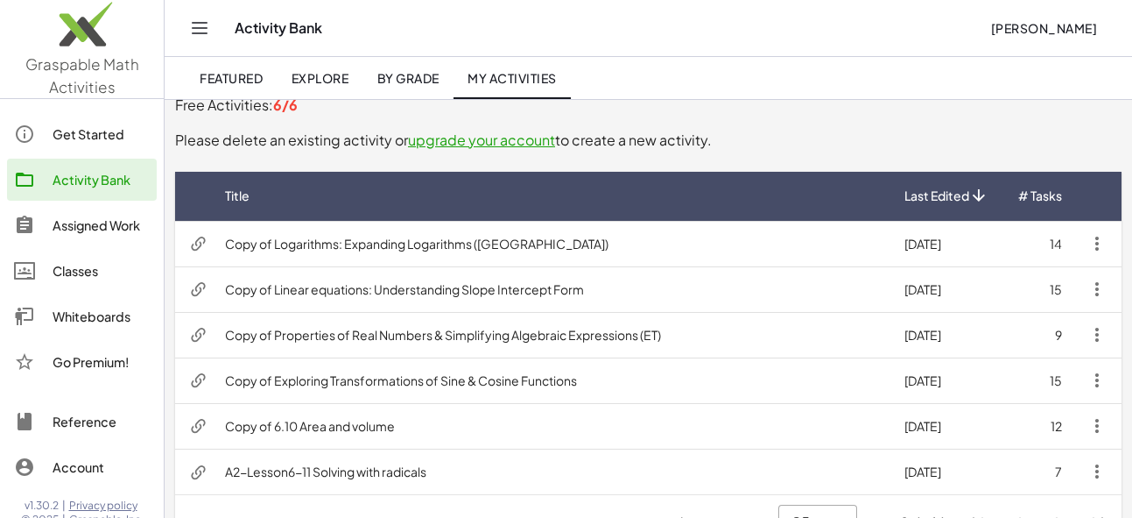
scroll to position [11, 0]
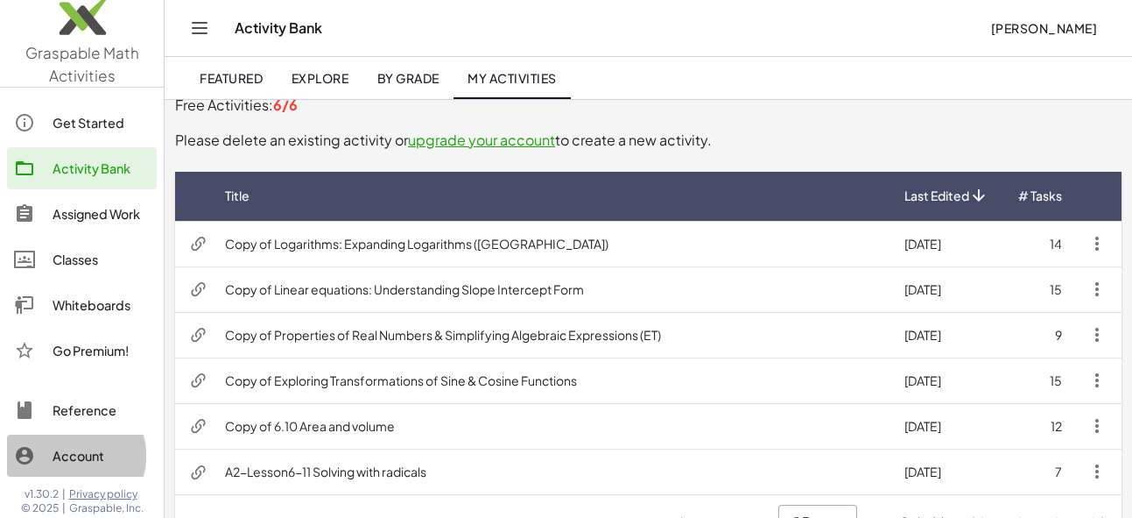
click at [76, 454] on div "Account" at bounding box center [101, 455] width 97 height 21
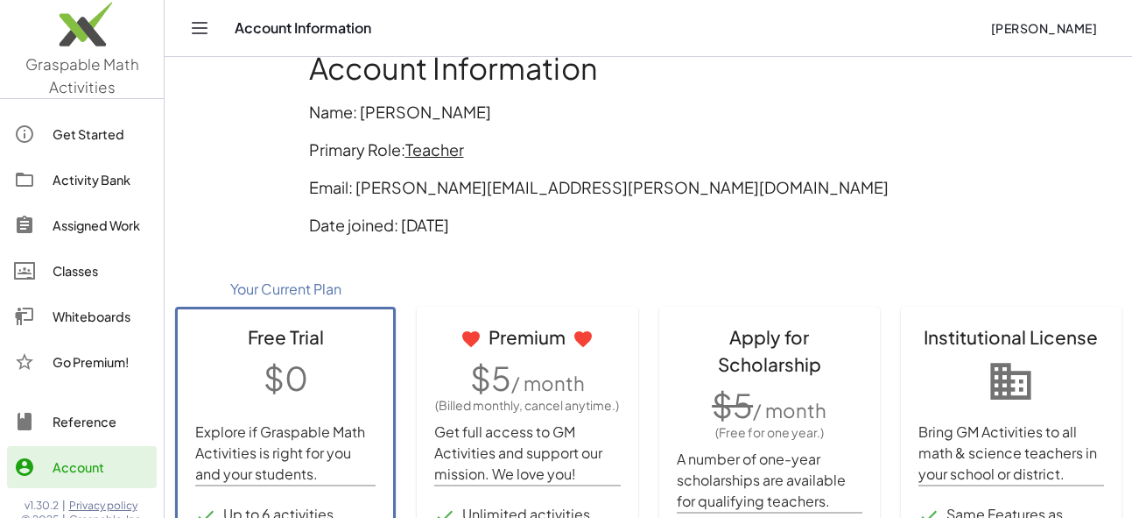
scroll to position [241, 0]
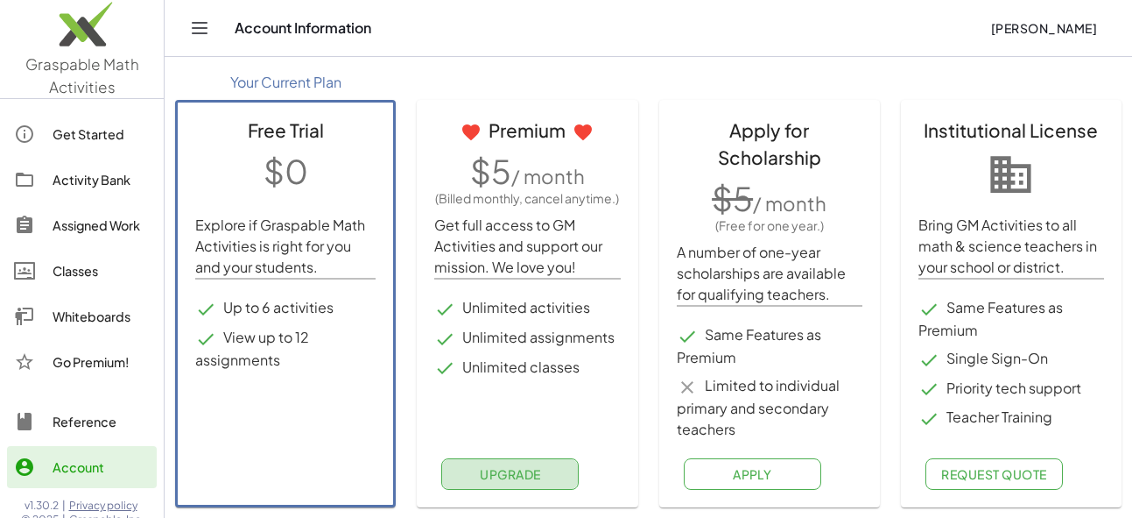
click at [498, 477] on span "Upgrade" at bounding box center [510, 474] width 61 height 16
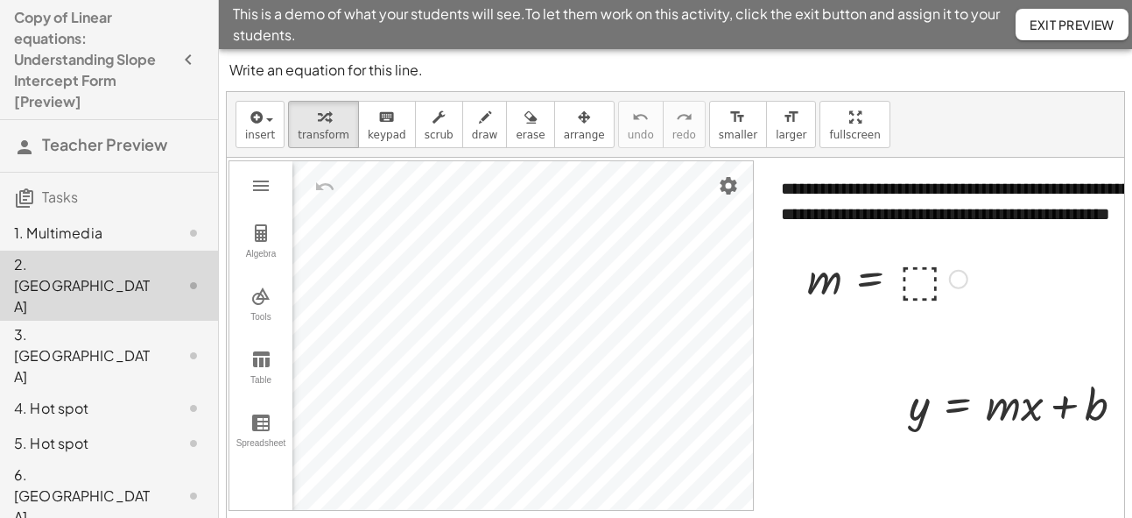
click at [922, 279] on div at bounding box center [888, 278] width 178 height 58
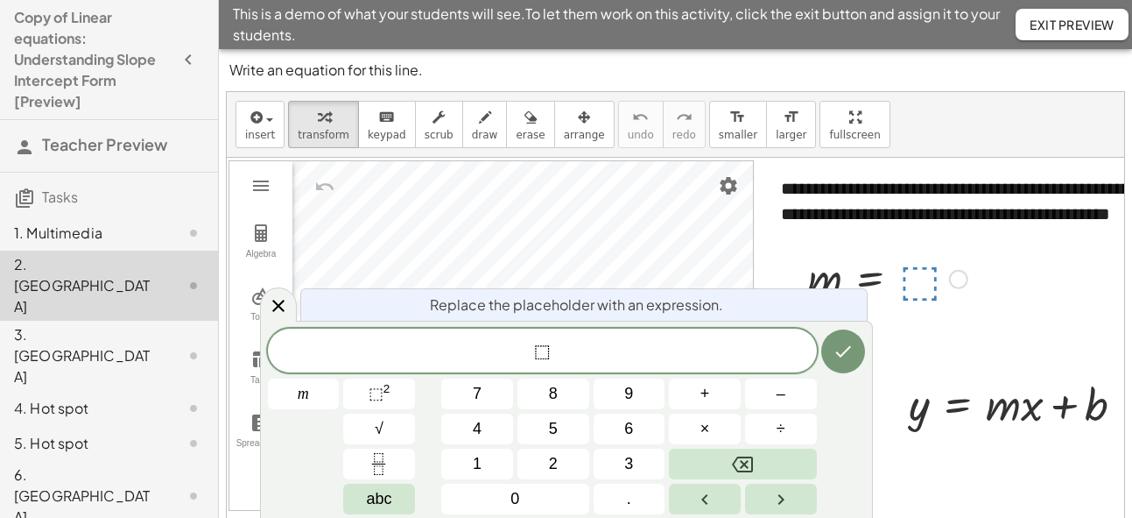
click at [942, 131] on div "insert select one: Math Expression Function Text Youtube Video Graphing Geometr…" at bounding box center [676, 125] width 898 height 66
click at [275, 310] on icon at bounding box center [278, 305] width 21 height 21
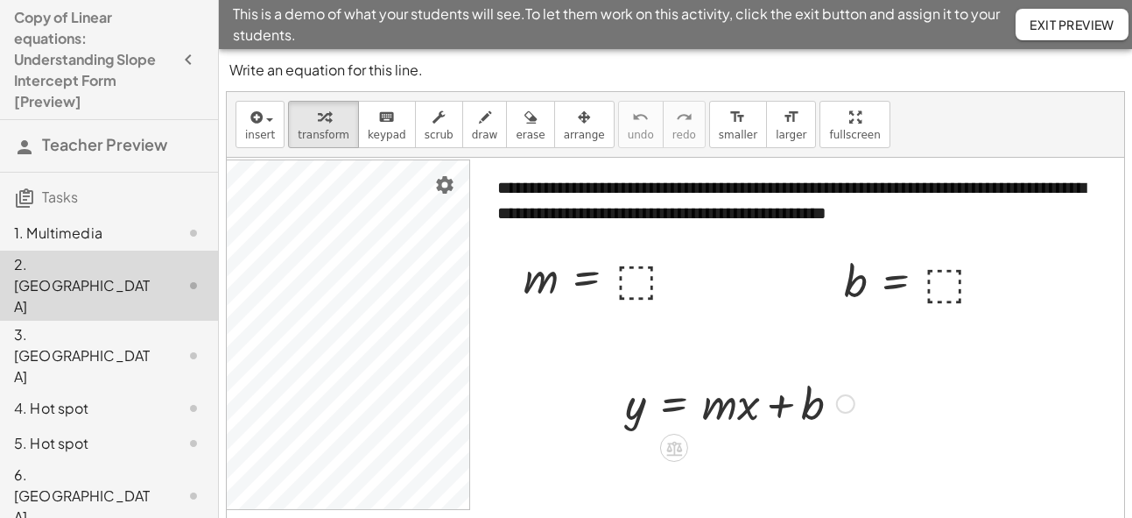
scroll to position [0, 284]
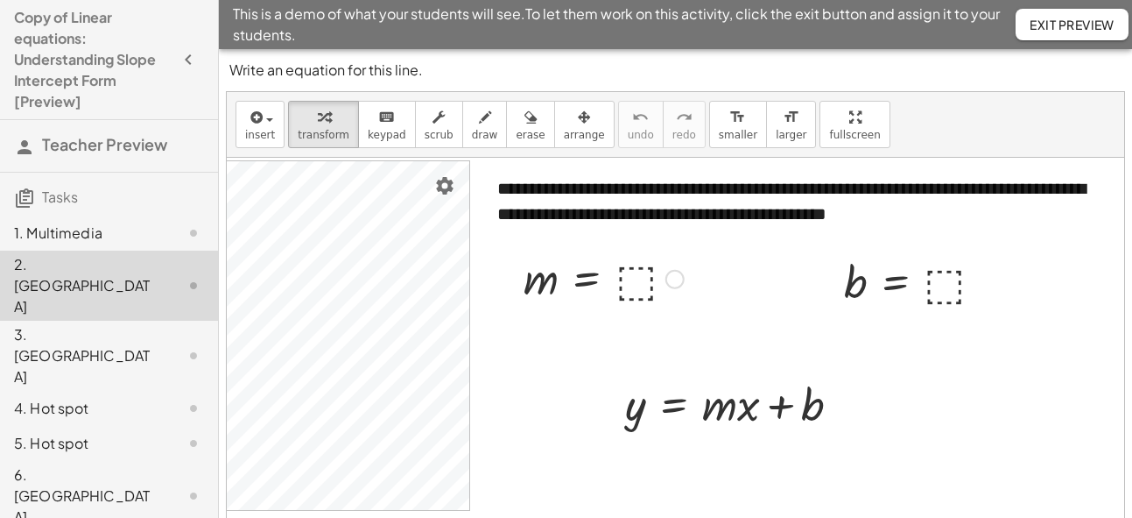
click at [675, 279] on div at bounding box center [675, 279] width 19 height 19
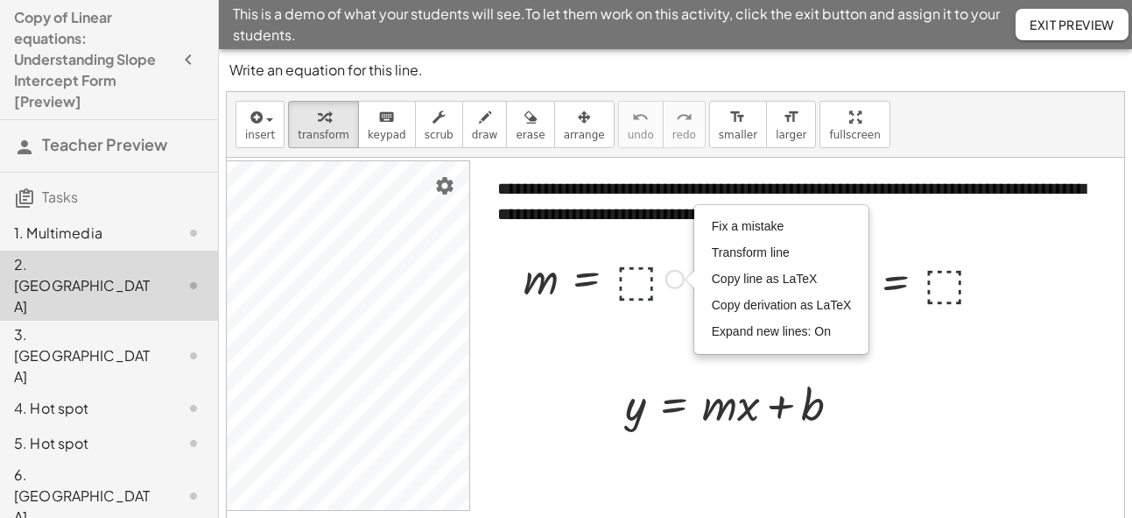
click at [628, 277] on div at bounding box center [604, 278] width 178 height 58
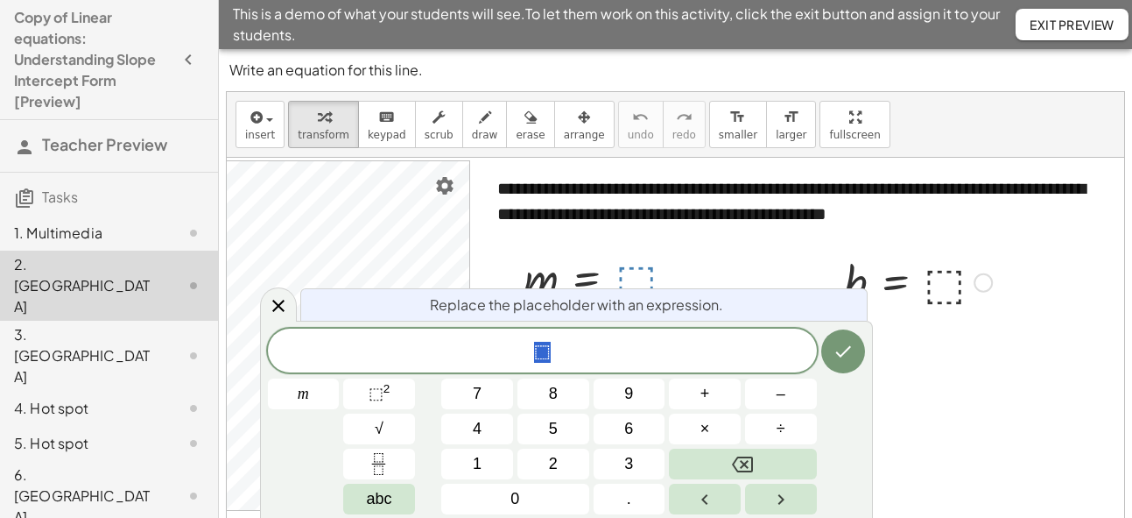
click at [939, 271] on div at bounding box center [919, 281] width 166 height 58
click at [936, 281] on div at bounding box center [919, 281] width 166 height 58
click at [278, 302] on icon at bounding box center [278, 305] width 21 height 21
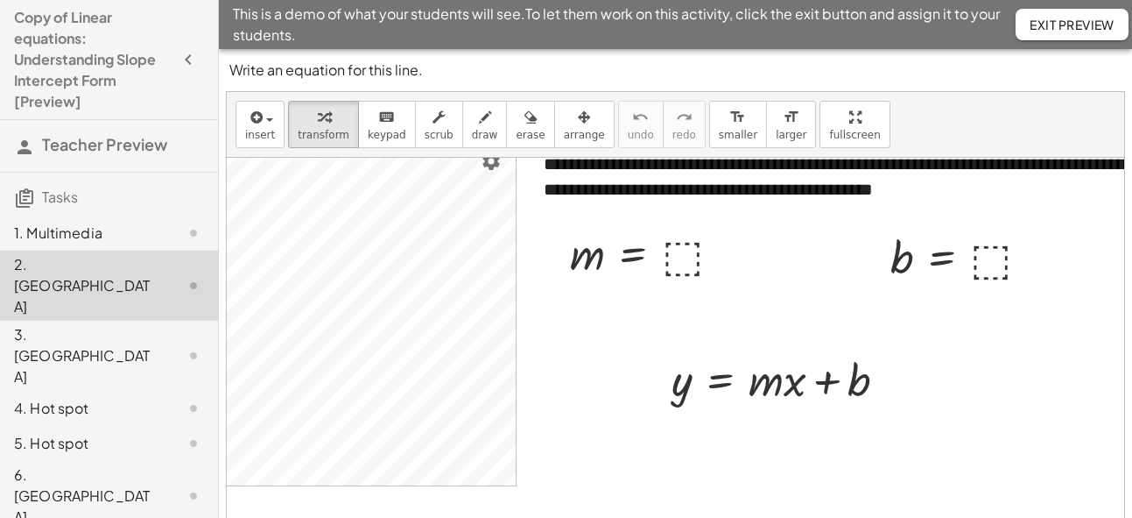
scroll to position [25, 260]
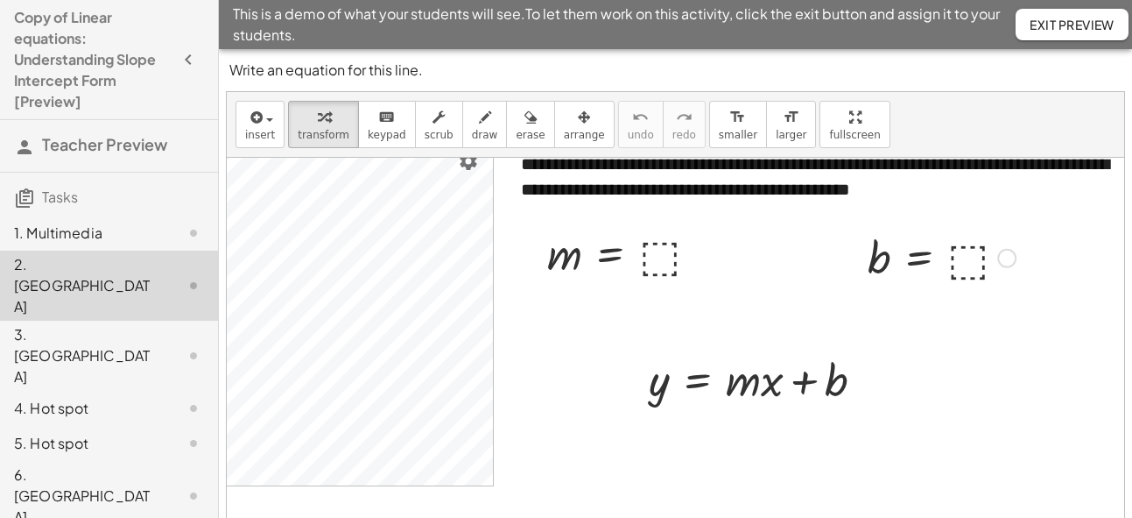
click at [962, 264] on div at bounding box center [942, 257] width 166 height 58
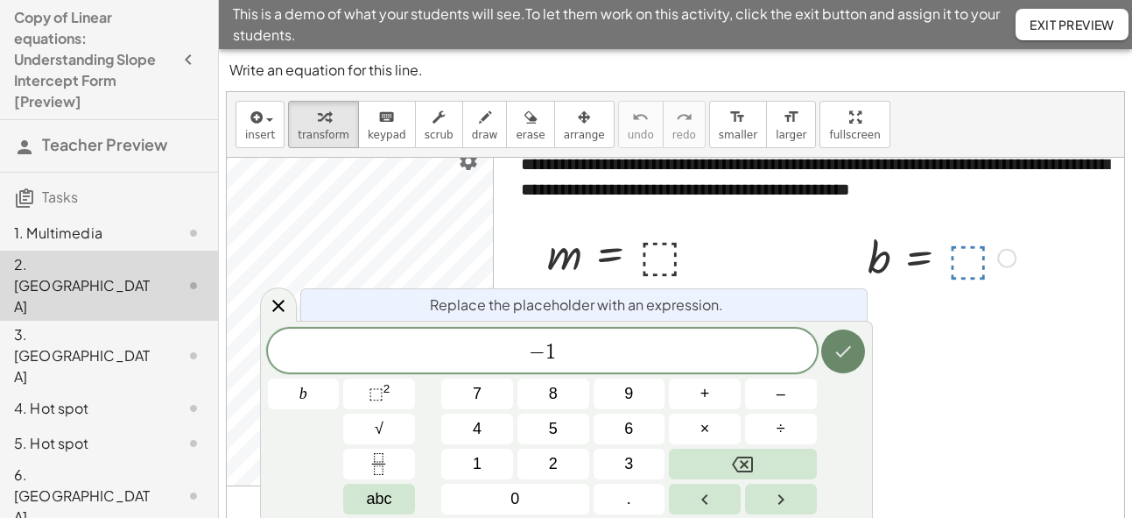
click at [837, 354] on icon "Done" at bounding box center [844, 351] width 16 height 11
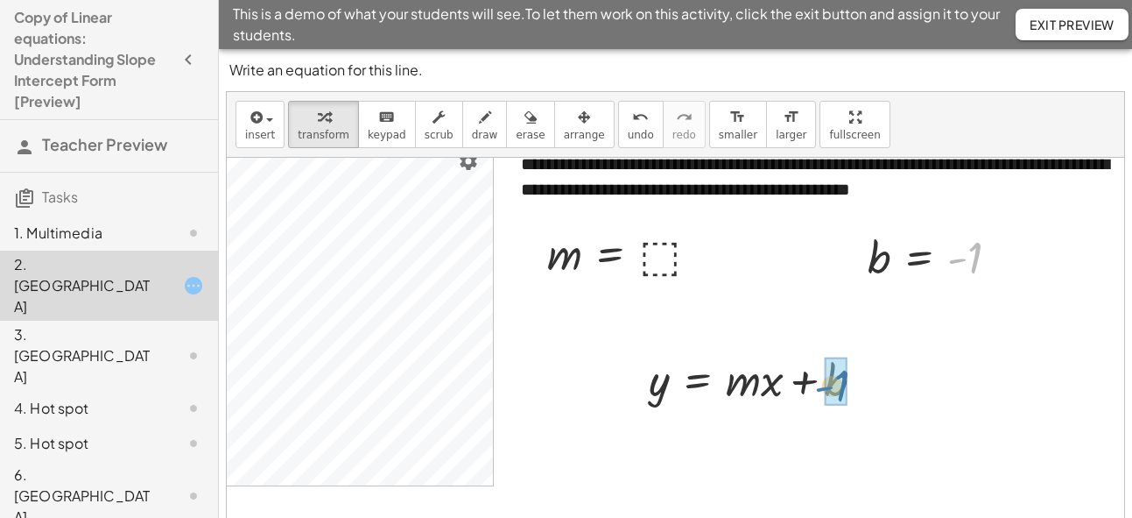
drag, startPoint x: 966, startPoint y: 263, endPoint x: 833, endPoint y: 392, distance: 185.2
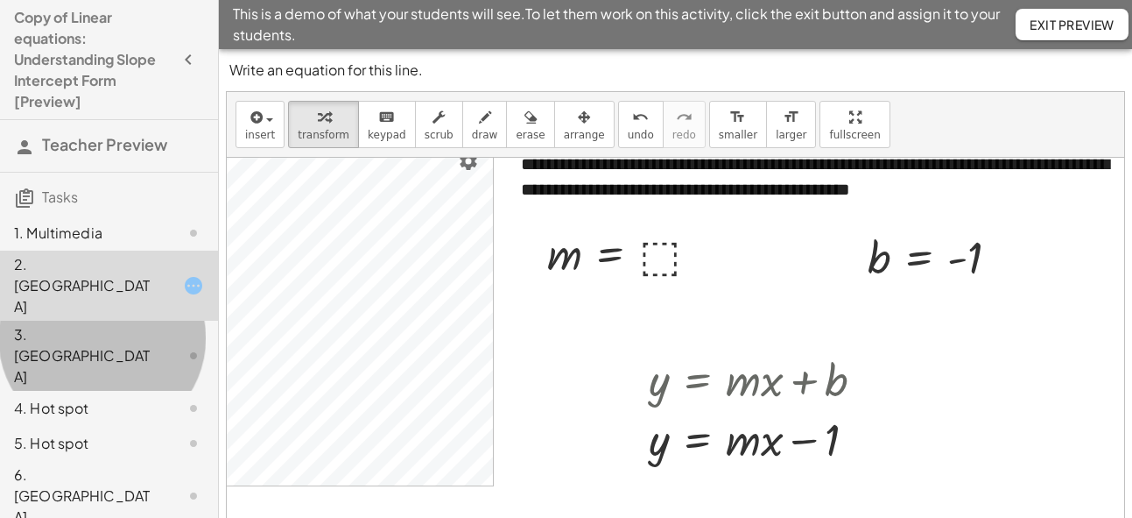
click at [86, 324] on div "3. [GEOGRAPHIC_DATA]" at bounding box center [84, 355] width 141 height 63
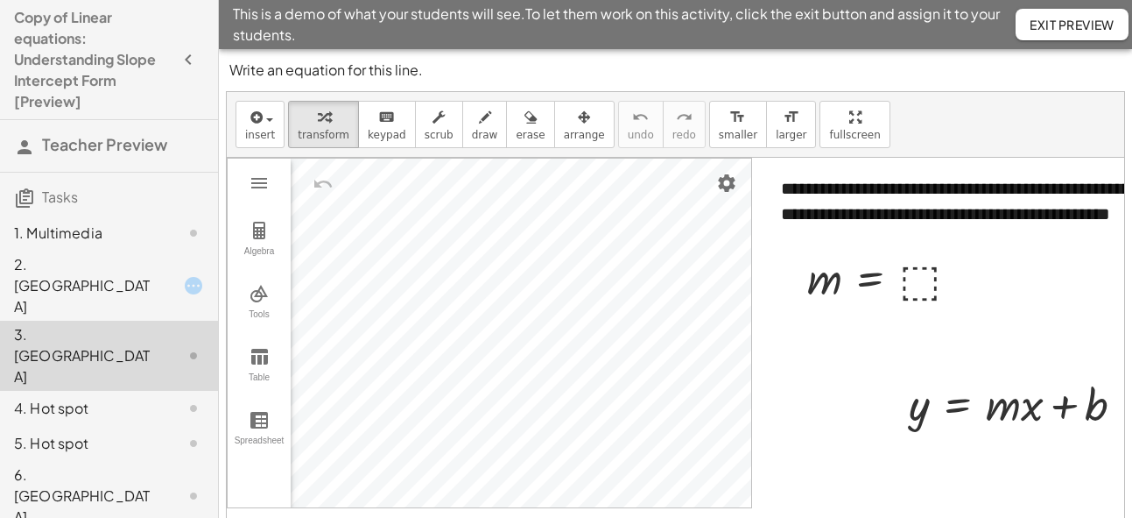
click at [77, 398] on div "4. Hot spot" at bounding box center [84, 408] width 141 height 21
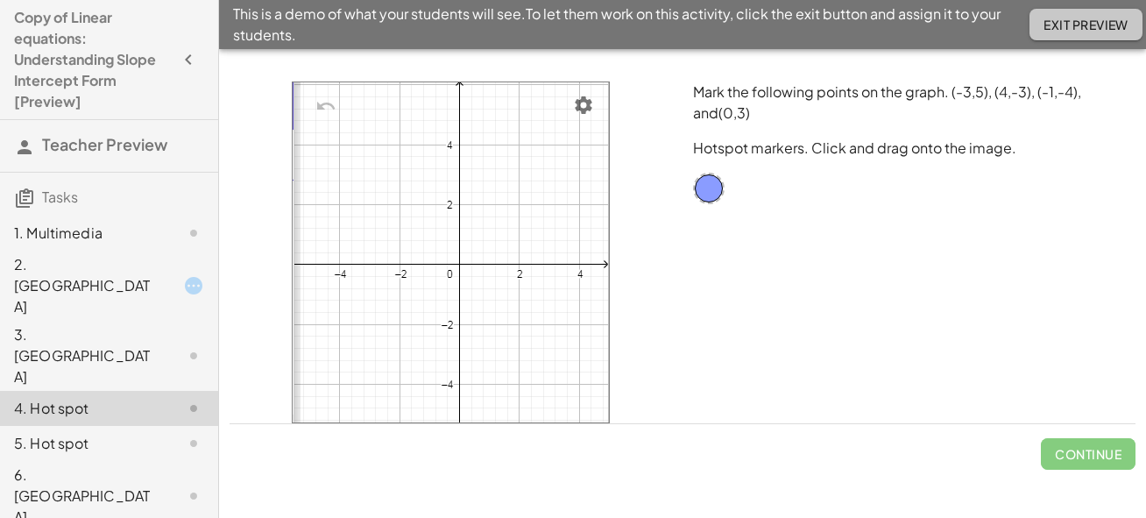
click at [1037, 20] on span "Exit Preview" at bounding box center [1085, 25] width 85 height 16
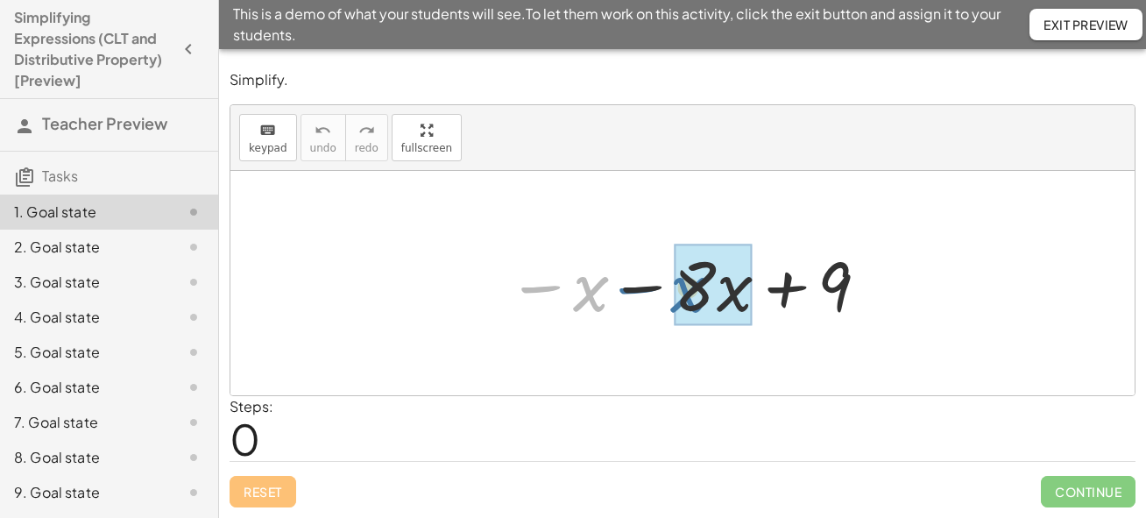
drag, startPoint x: 591, startPoint y: 300, endPoint x: 695, endPoint y: 300, distance: 104.2
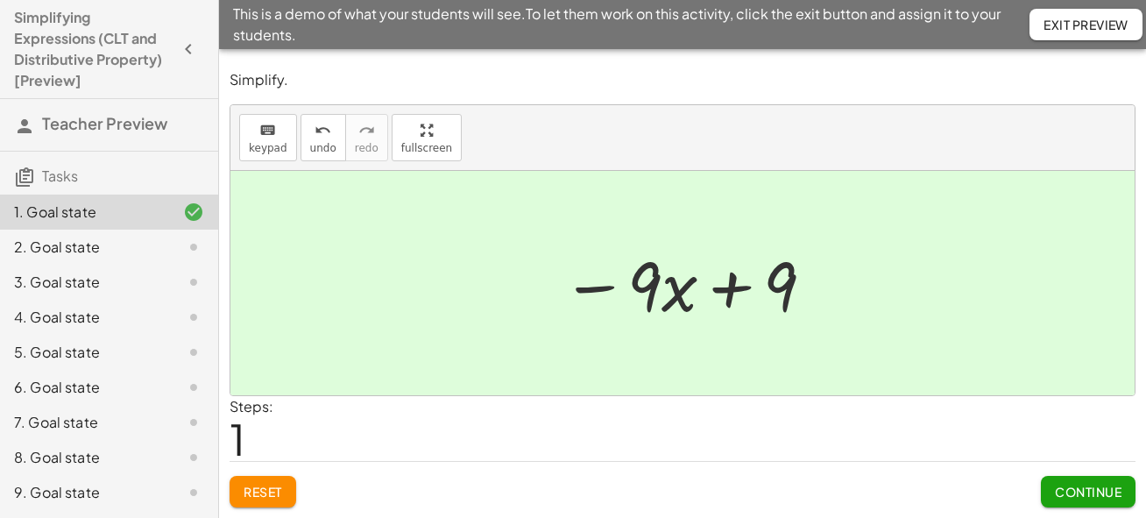
click at [1065, 496] on span "Continue" at bounding box center [1088, 491] width 67 height 16
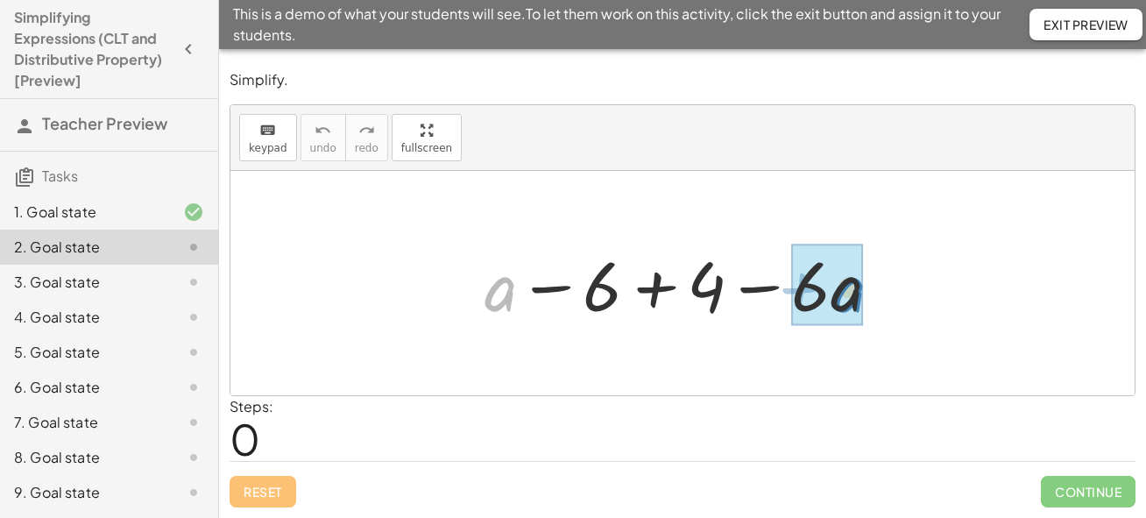
drag, startPoint x: 495, startPoint y: 293, endPoint x: 838, endPoint y: 295, distance: 343.3
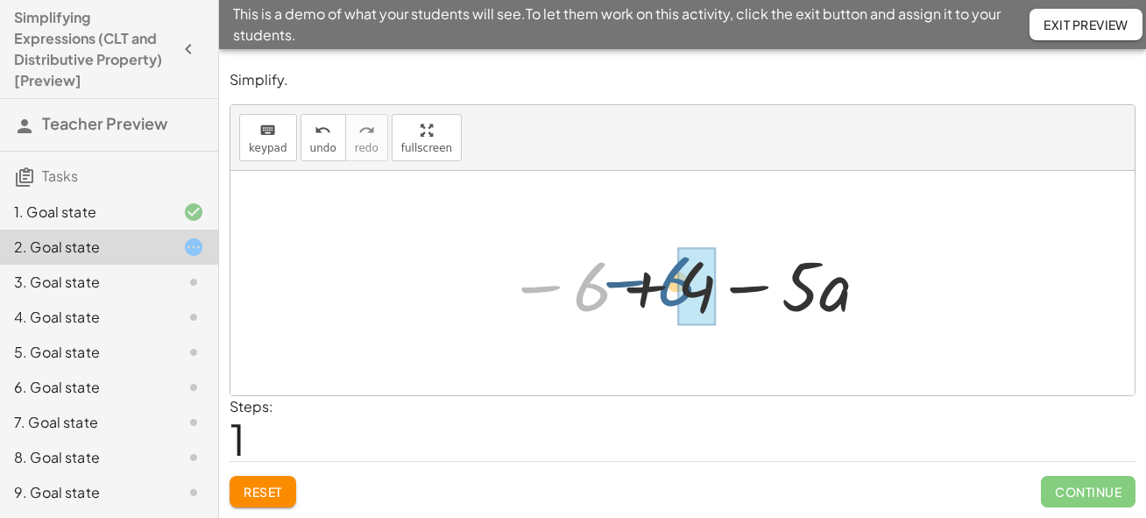
drag, startPoint x: 594, startPoint y: 303, endPoint x: 689, endPoint y: 298, distance: 95.6
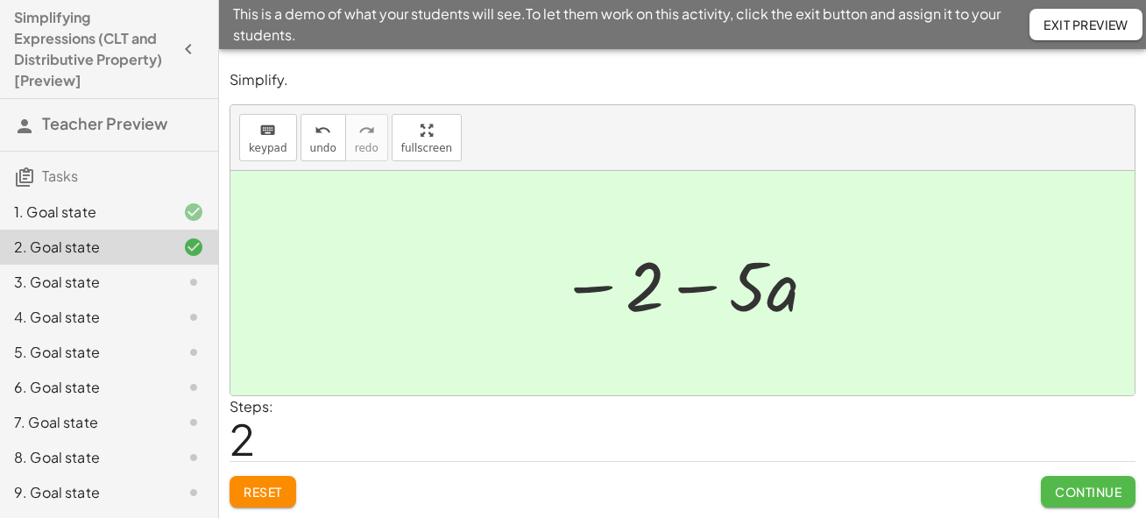
click at [1069, 492] on span "Continue" at bounding box center [1088, 491] width 67 height 16
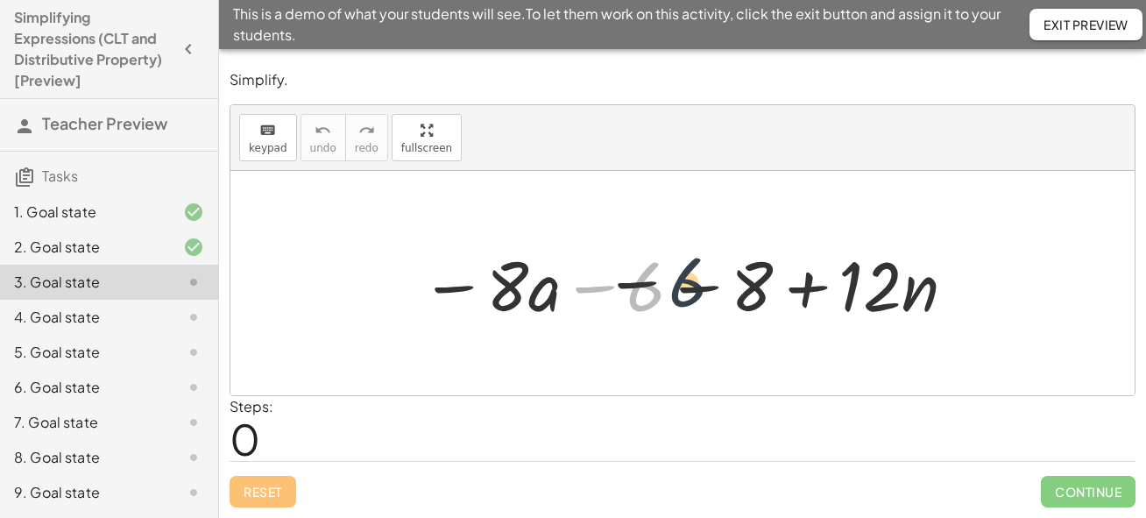
drag, startPoint x: 640, startPoint y: 296, endPoint x: 713, endPoint y: 290, distance: 73.0
click at [713, 290] on div at bounding box center [689, 283] width 554 height 90
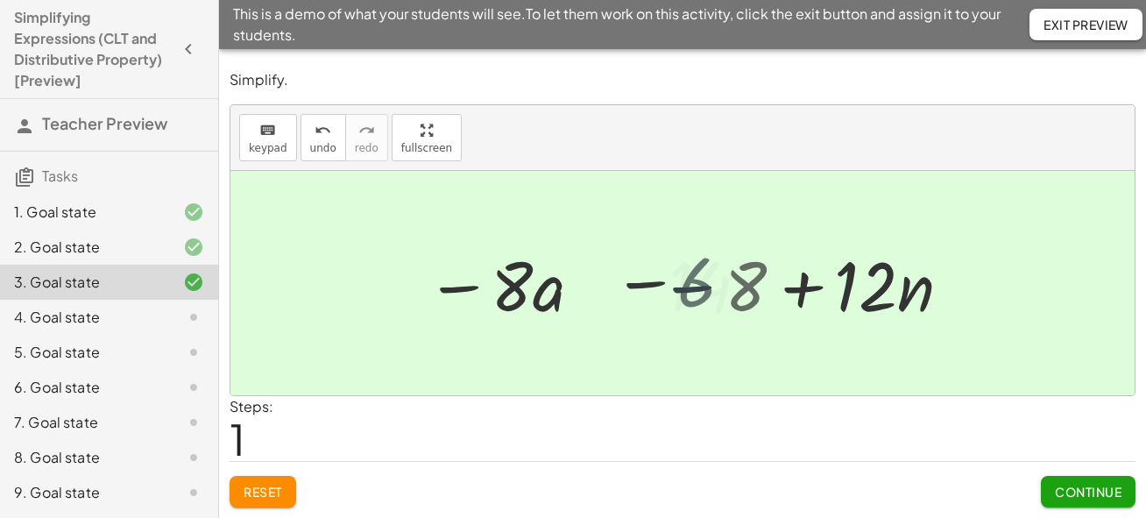
click at [714, 290] on div at bounding box center [689, 283] width 470 height 90
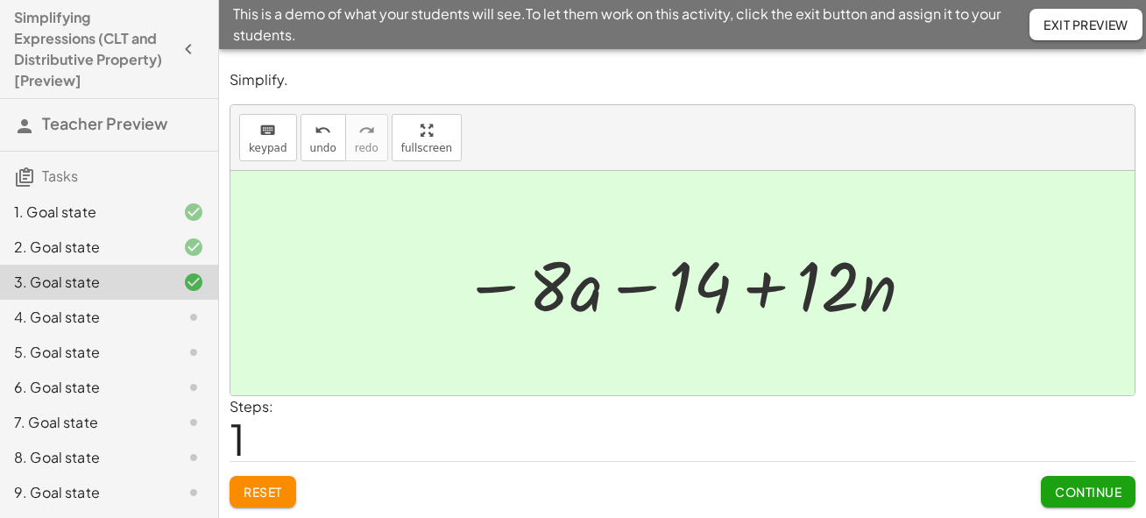
click at [701, 380] on div at bounding box center [682, 283] width 904 height 224
click at [840, 297] on div at bounding box center [689, 283] width 470 height 90
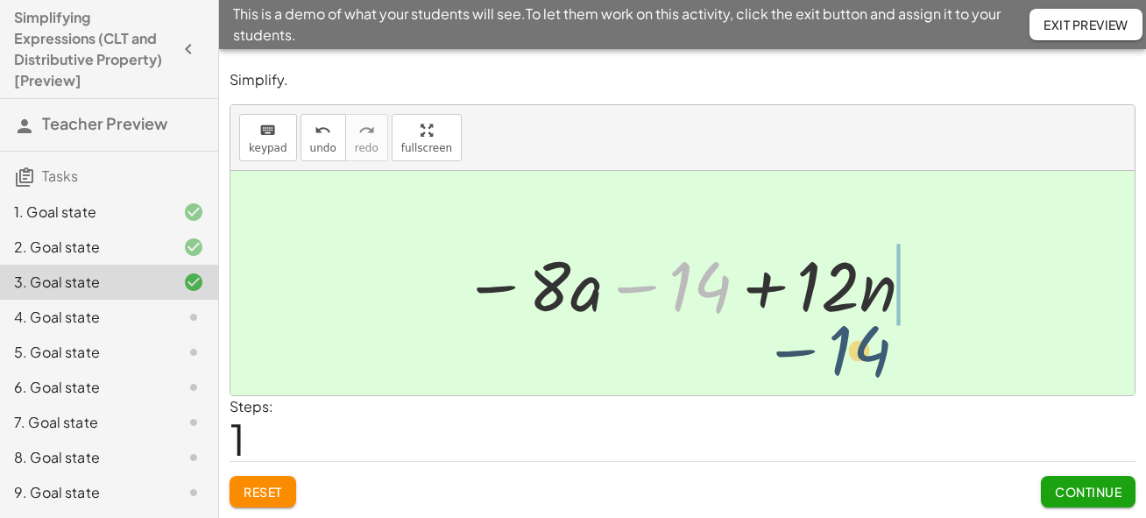
drag, startPoint x: 716, startPoint y: 286, endPoint x: 997, endPoint y: 308, distance: 281.1
click at [997, 308] on div "− · 8 · a − 6 − 8 + · 12 · n − 14 − · 8 · a − + · 12 · n 14" at bounding box center [682, 283] width 904 height 224
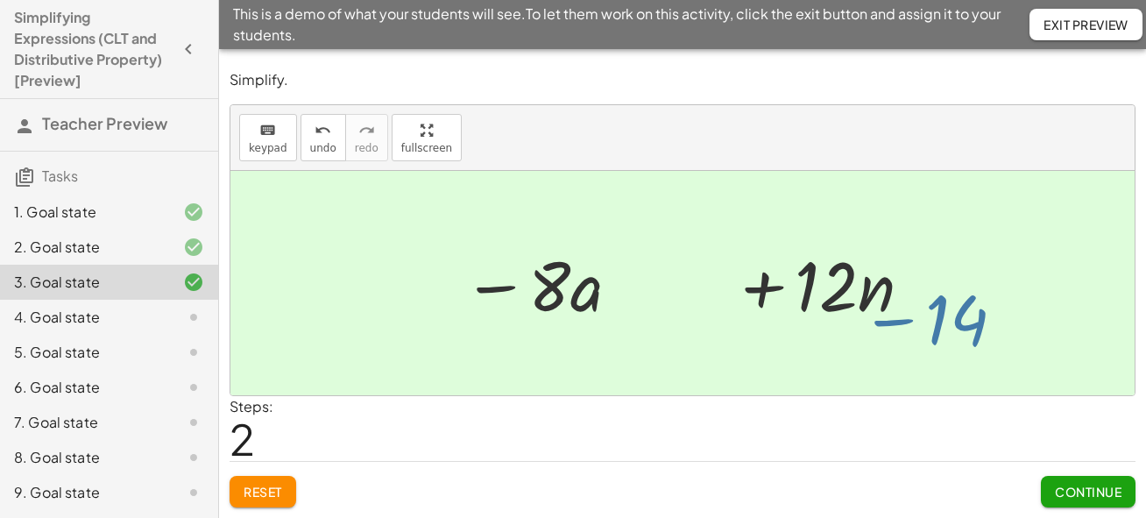
click at [997, 308] on div at bounding box center [682, 283] width 904 height 224
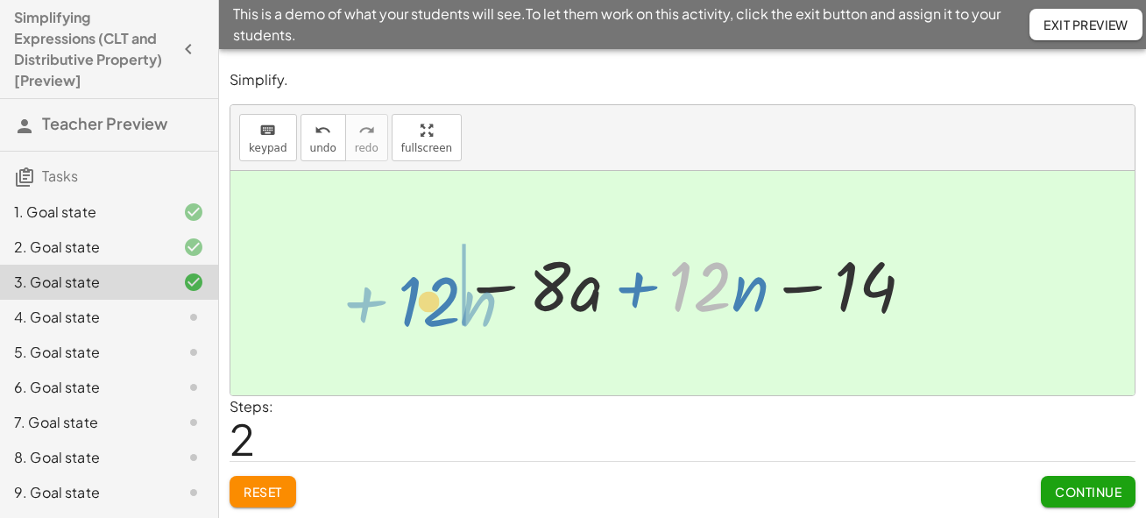
drag, startPoint x: 695, startPoint y: 289, endPoint x: 423, endPoint y: 302, distance: 271.8
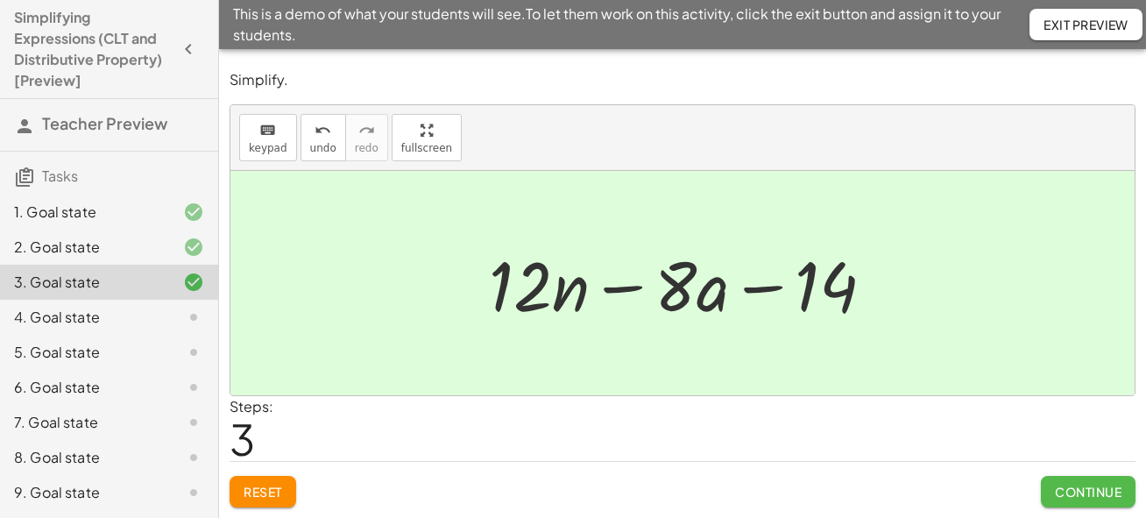
click at [1102, 478] on button "Continue" at bounding box center [1088, 492] width 95 height 32
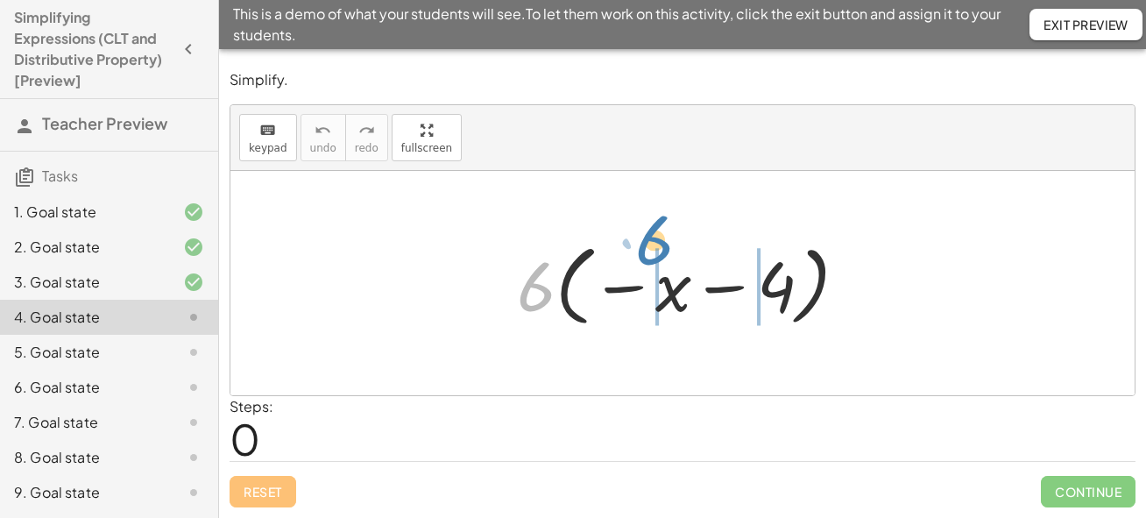
drag, startPoint x: 536, startPoint y: 279, endPoint x: 655, endPoint y: 242, distance: 124.9
click at [655, 242] on div at bounding box center [689, 283] width 362 height 97
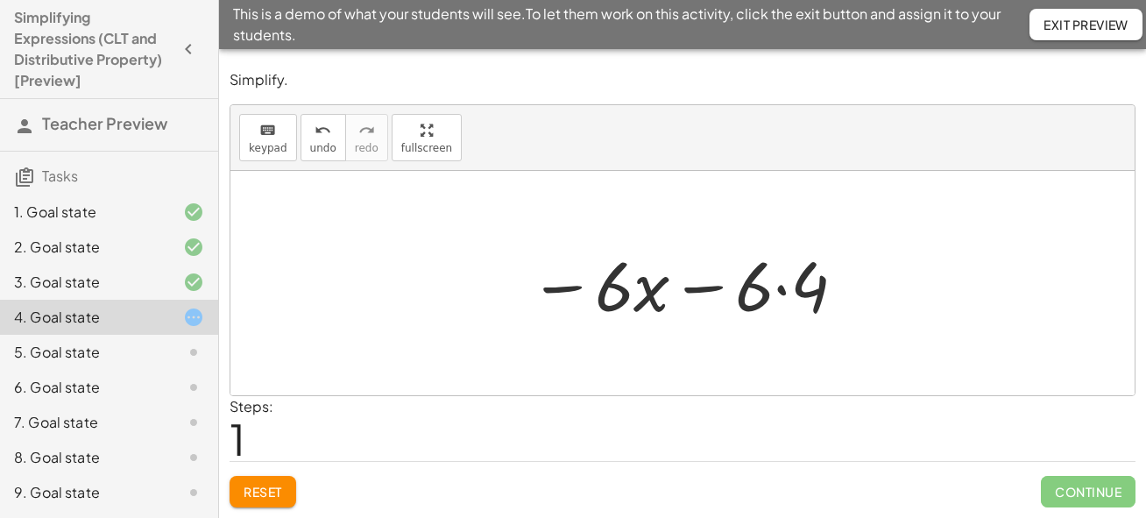
click at [776, 292] on div at bounding box center [688, 283] width 336 height 90
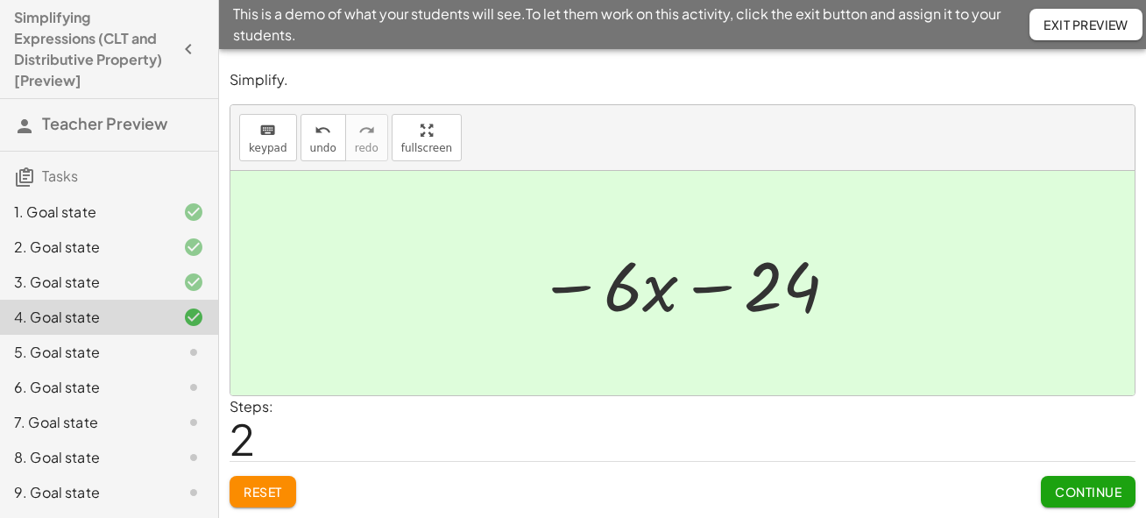
click at [1061, 489] on span "Continue" at bounding box center [1088, 491] width 67 height 16
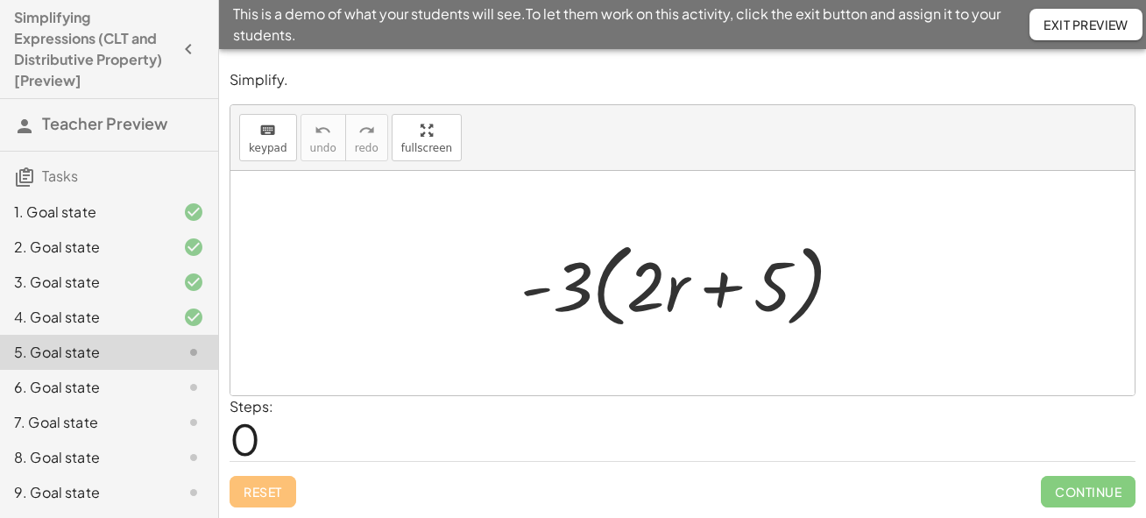
click at [94, 391] on div "6. Goal state" at bounding box center [84, 387] width 141 height 21
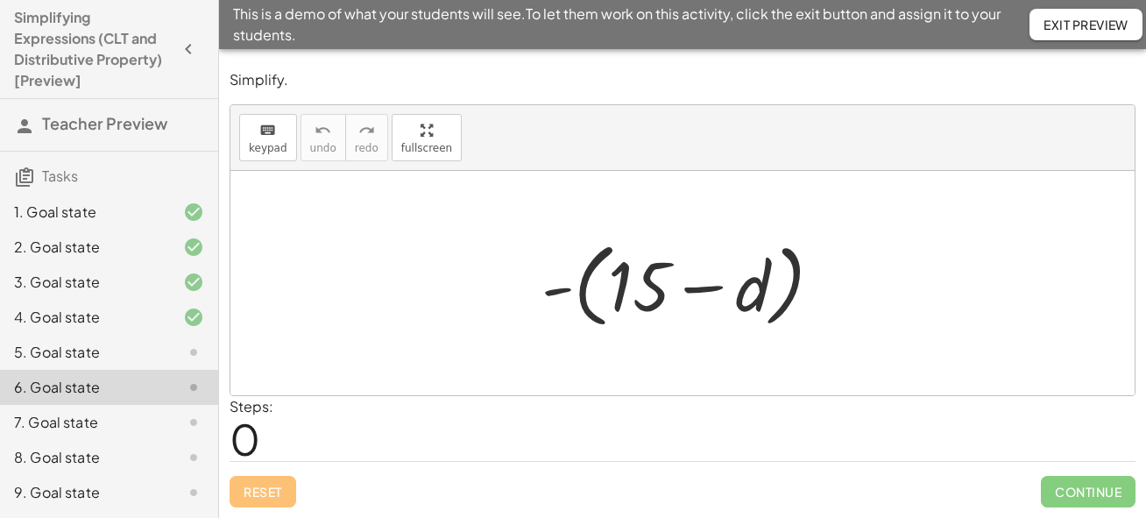
click at [79, 425] on div "7. Goal state" at bounding box center [84, 422] width 141 height 21
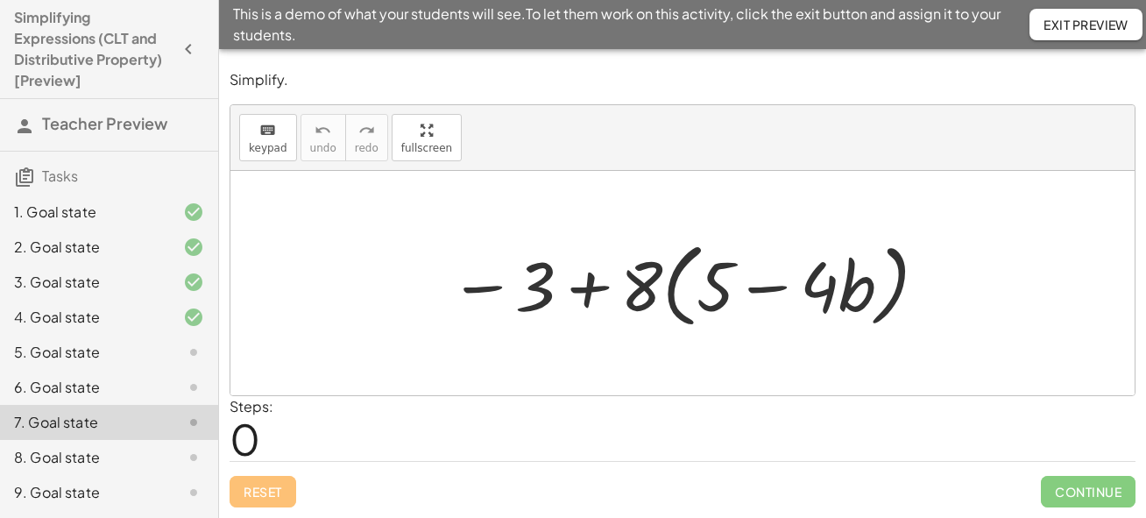
click at [74, 457] on div "8. Goal state" at bounding box center [84, 457] width 141 height 21
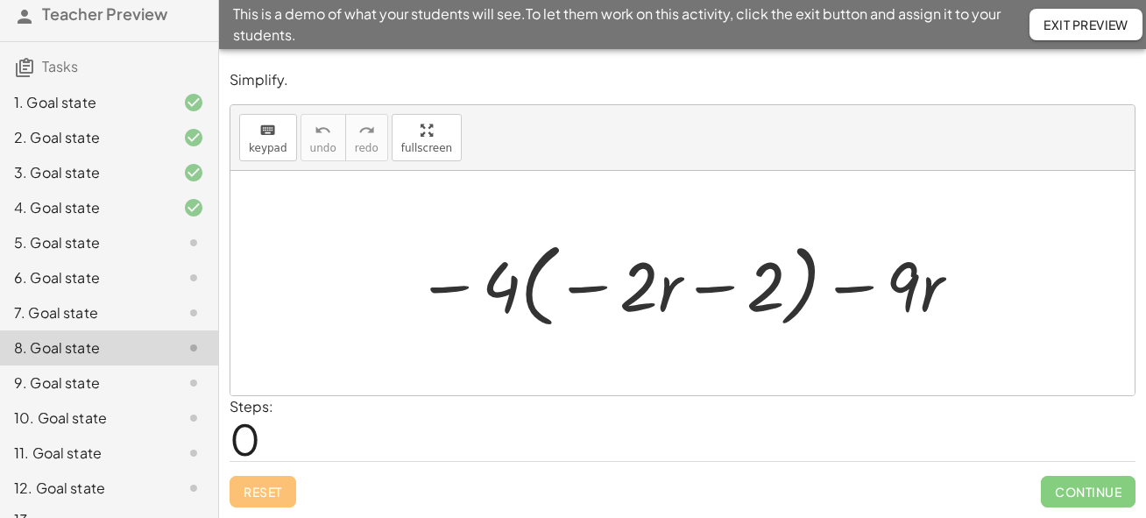
scroll to position [110, 0]
click at [68, 390] on div "9. Goal state" at bounding box center [84, 381] width 141 height 21
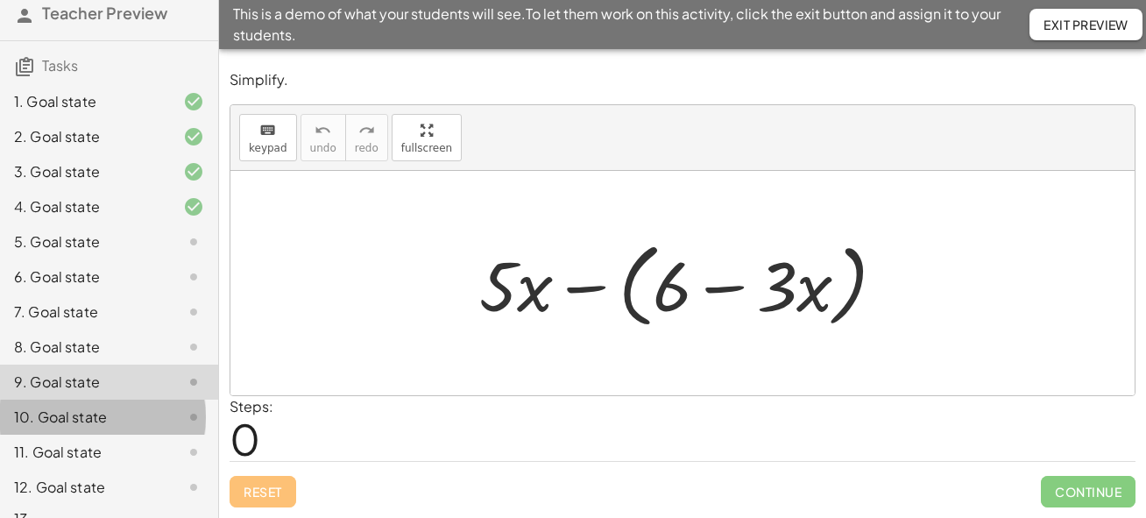
click at [65, 469] on div "10. Goal state" at bounding box center [109, 486] width 218 height 35
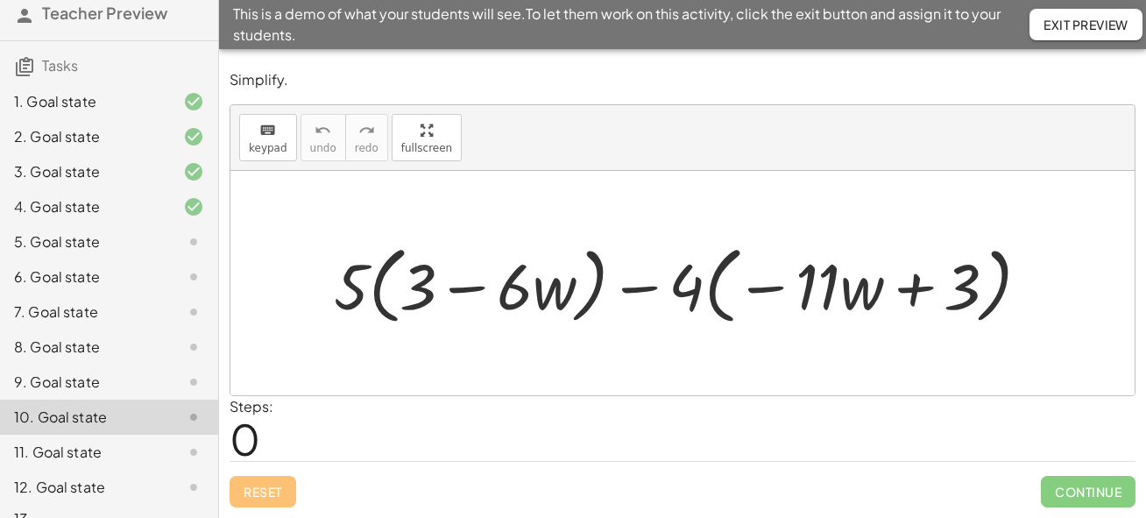
click at [61, 434] on div "10. Goal state" at bounding box center [109, 416] width 218 height 35
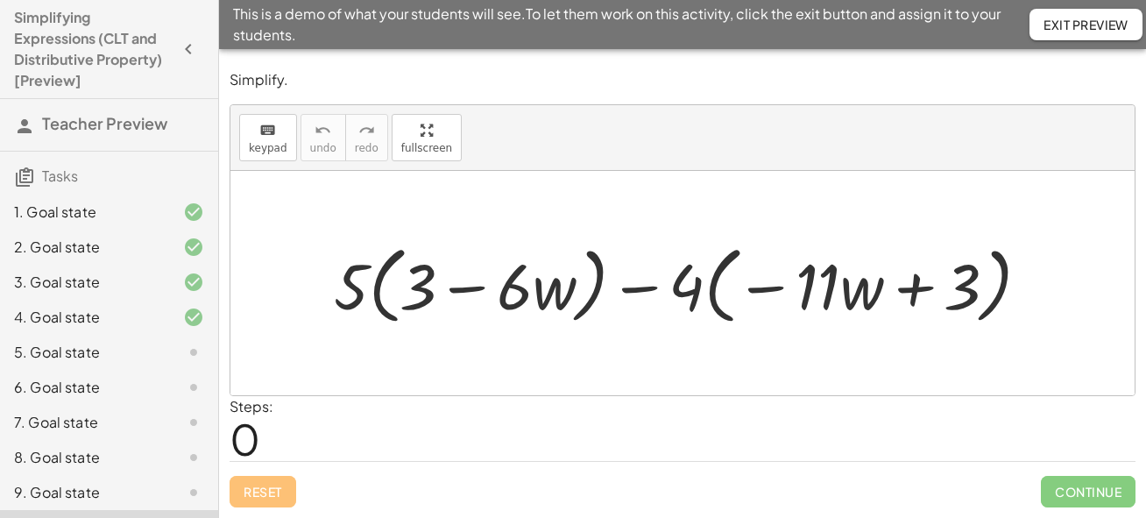
click at [249, 505] on div "Reset Continue" at bounding box center [682, 484] width 906 height 46
drag, startPoint x: 250, startPoint y: 501, endPoint x: 238, endPoint y: 490, distance: 16.1
click at [238, 490] on div "Reset Continue" at bounding box center [682, 484] width 906 height 46
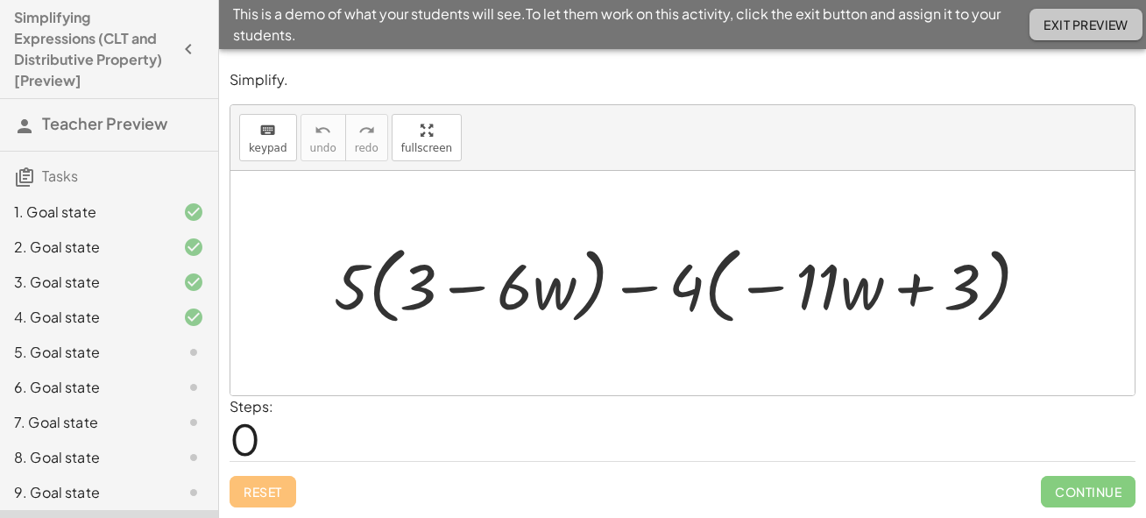
click at [1062, 17] on span "Exit Preview" at bounding box center [1085, 25] width 85 height 16
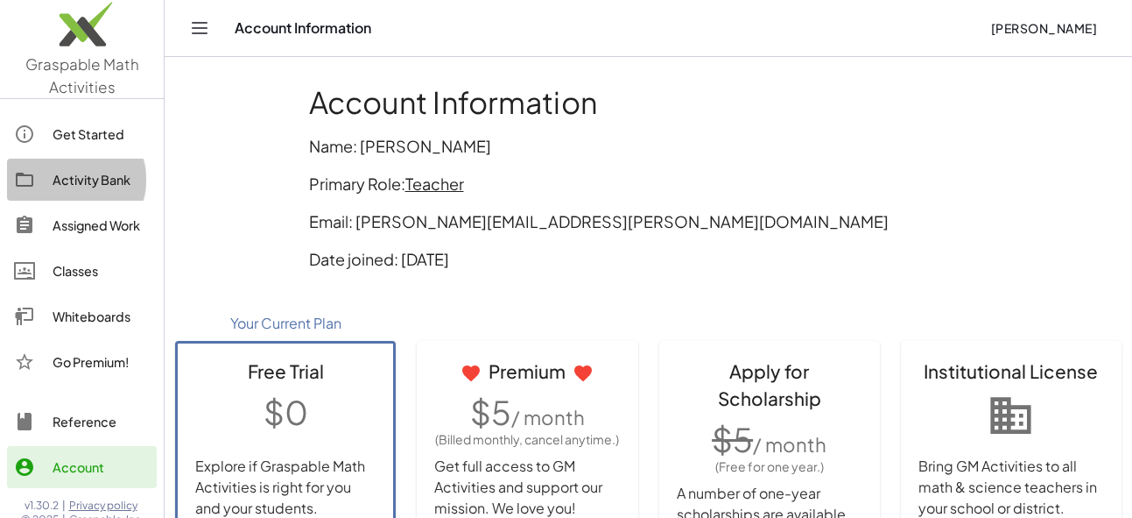
click at [60, 180] on div "Activity Bank" at bounding box center [101, 179] width 97 height 21
